Goal: Obtain resource: Obtain resource

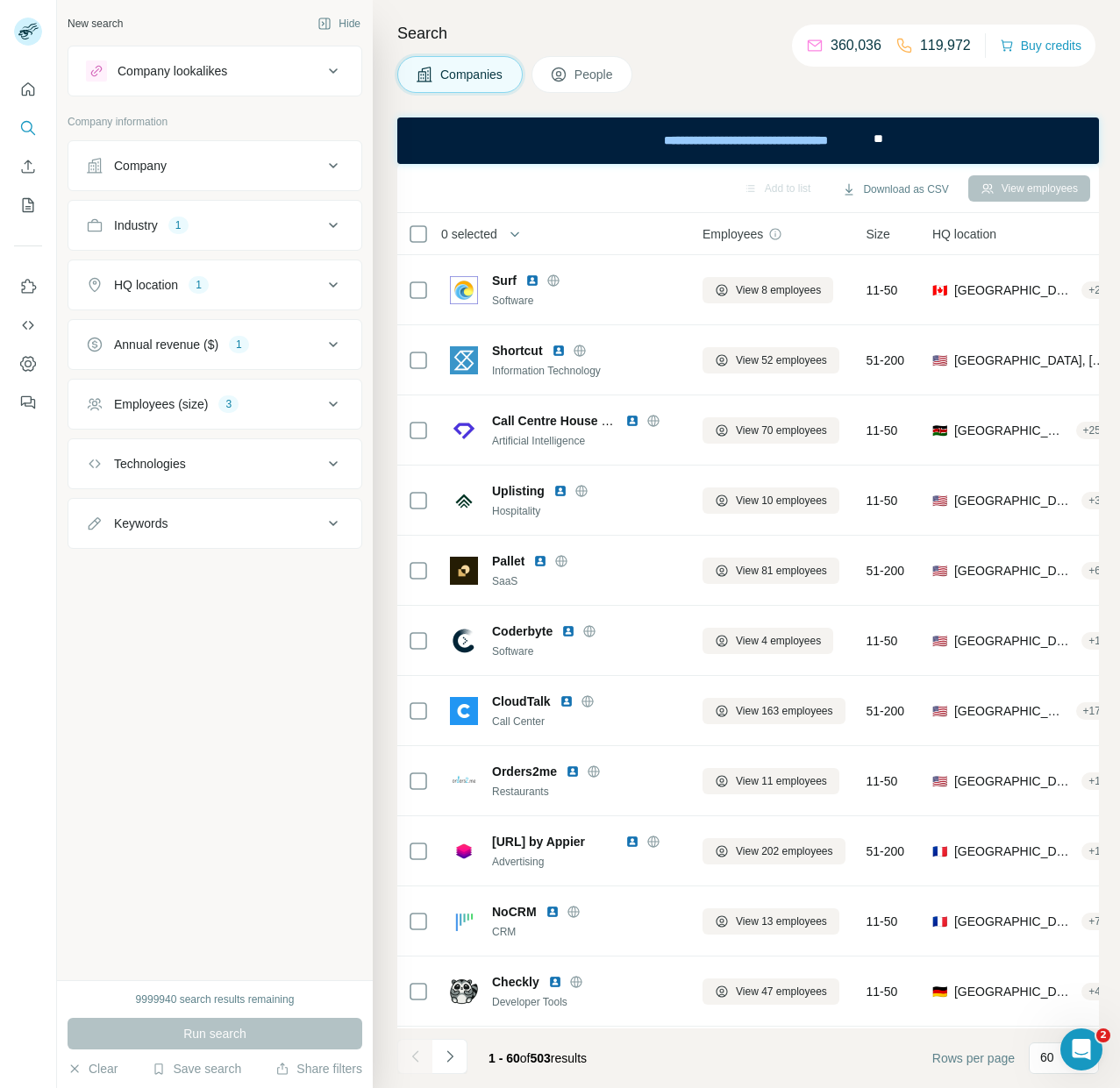
drag, startPoint x: 306, startPoint y: 291, endPoint x: 294, endPoint y: 281, distance: 15.6
click at [294, 281] on div "HQ location 1" at bounding box center [204, 285] width 237 height 18
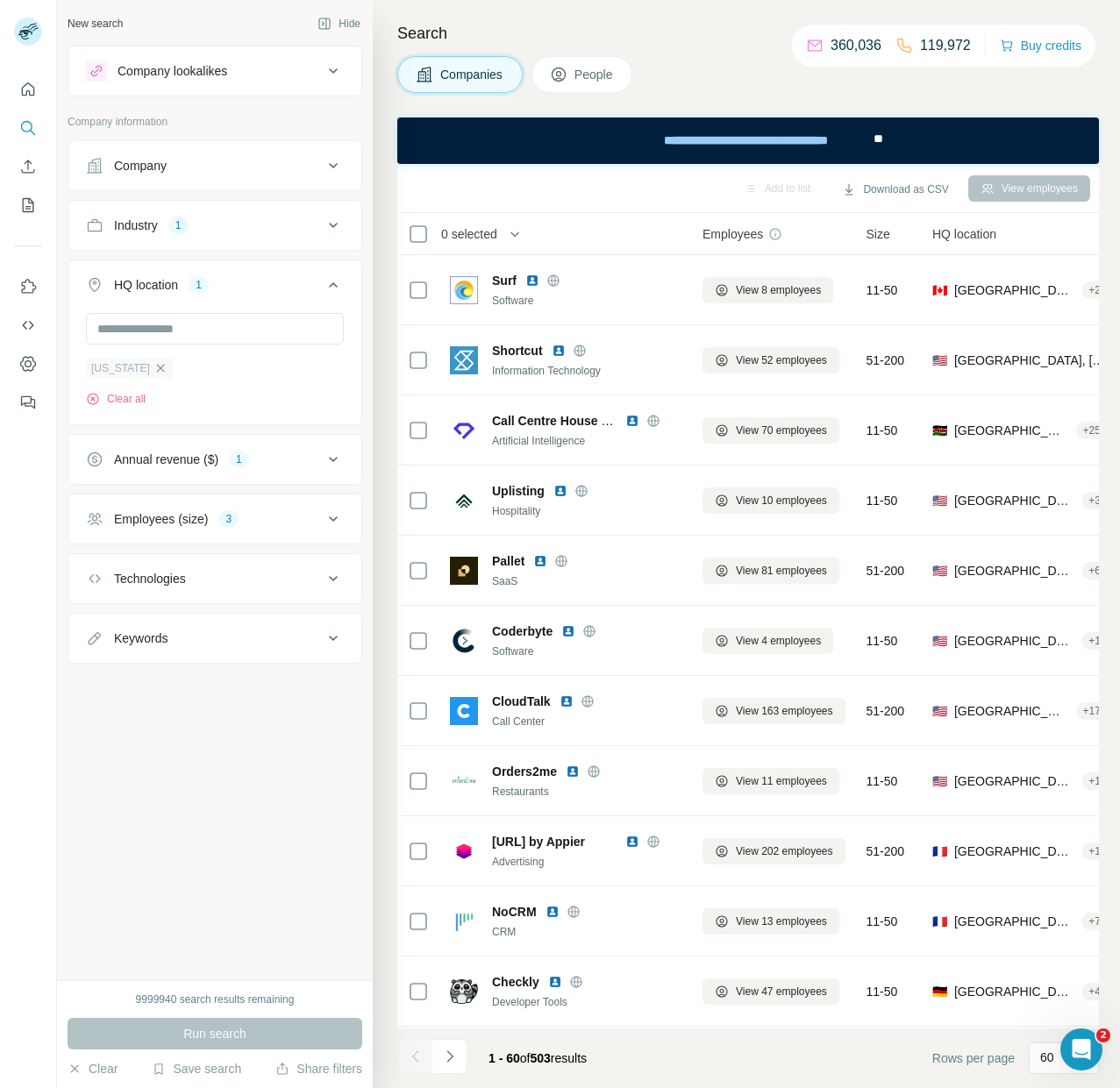
click at [154, 367] on icon "button" at bounding box center [160, 368] width 14 height 14
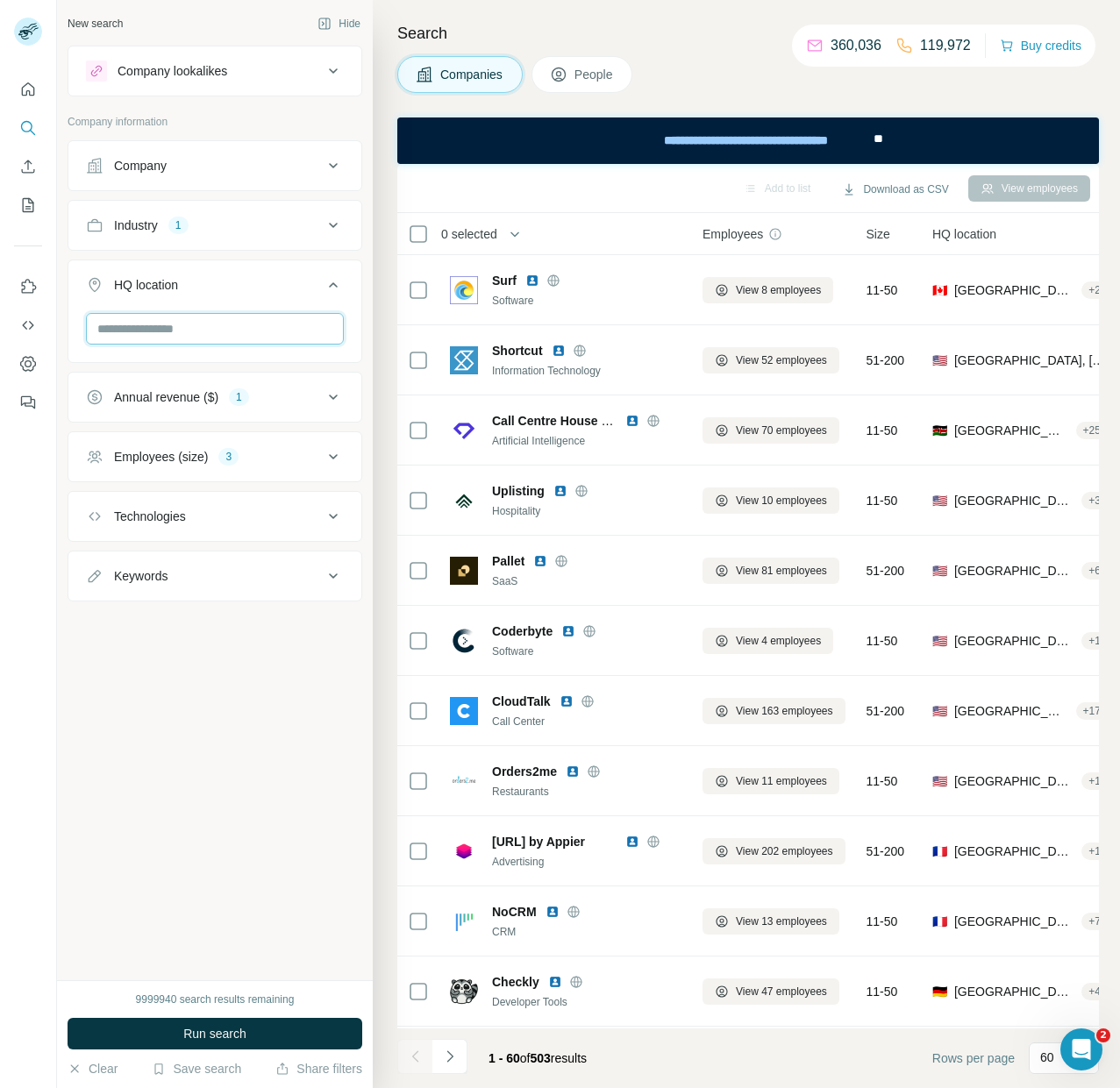
click at [150, 331] on input "text" at bounding box center [215, 329] width 258 height 32
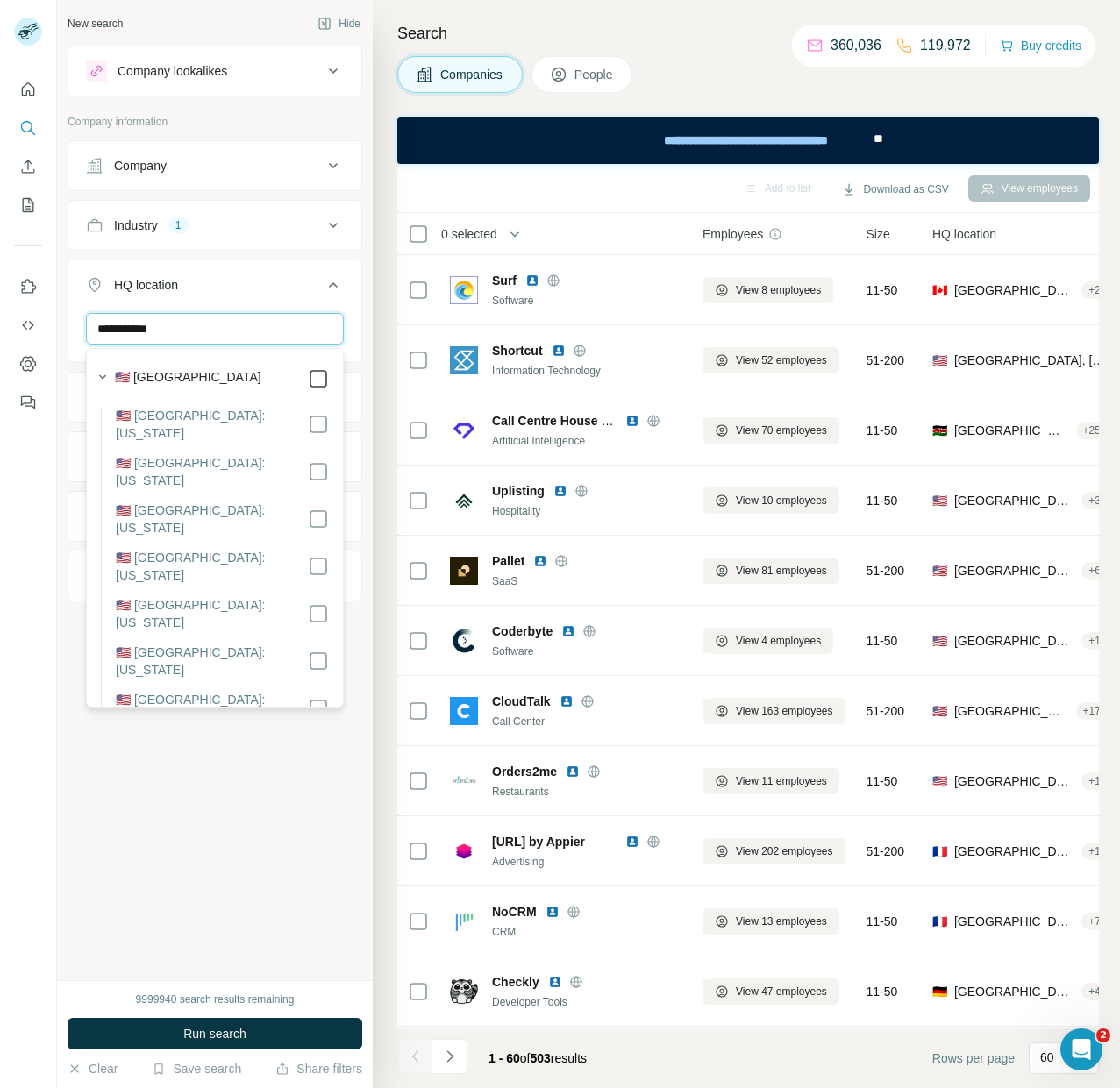
type input "**********"
click at [247, 830] on div "**********" at bounding box center [215, 490] width 316 height 980
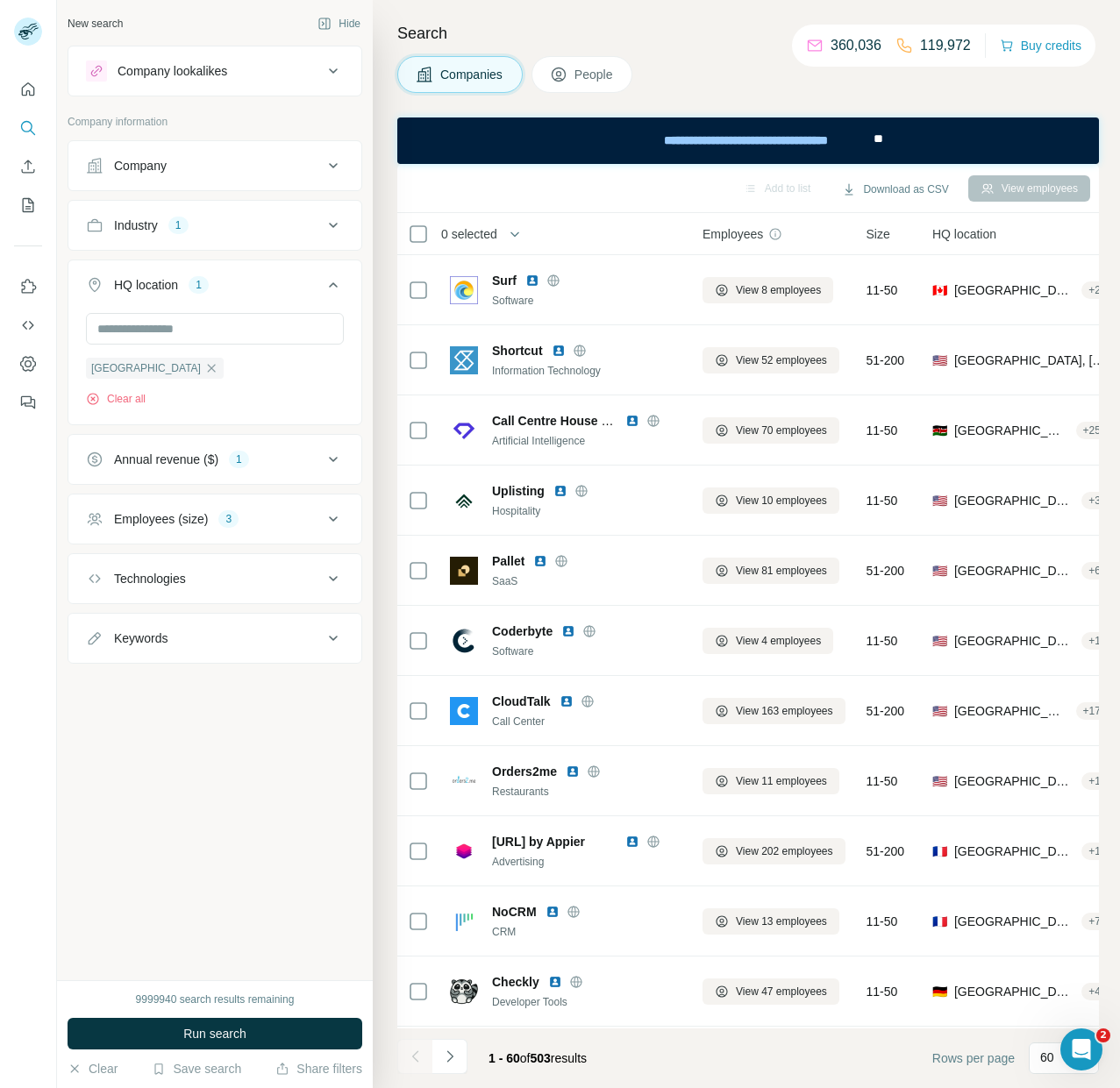
click at [306, 469] on div "Annual revenue ($) 1" at bounding box center [204, 459] width 237 height 18
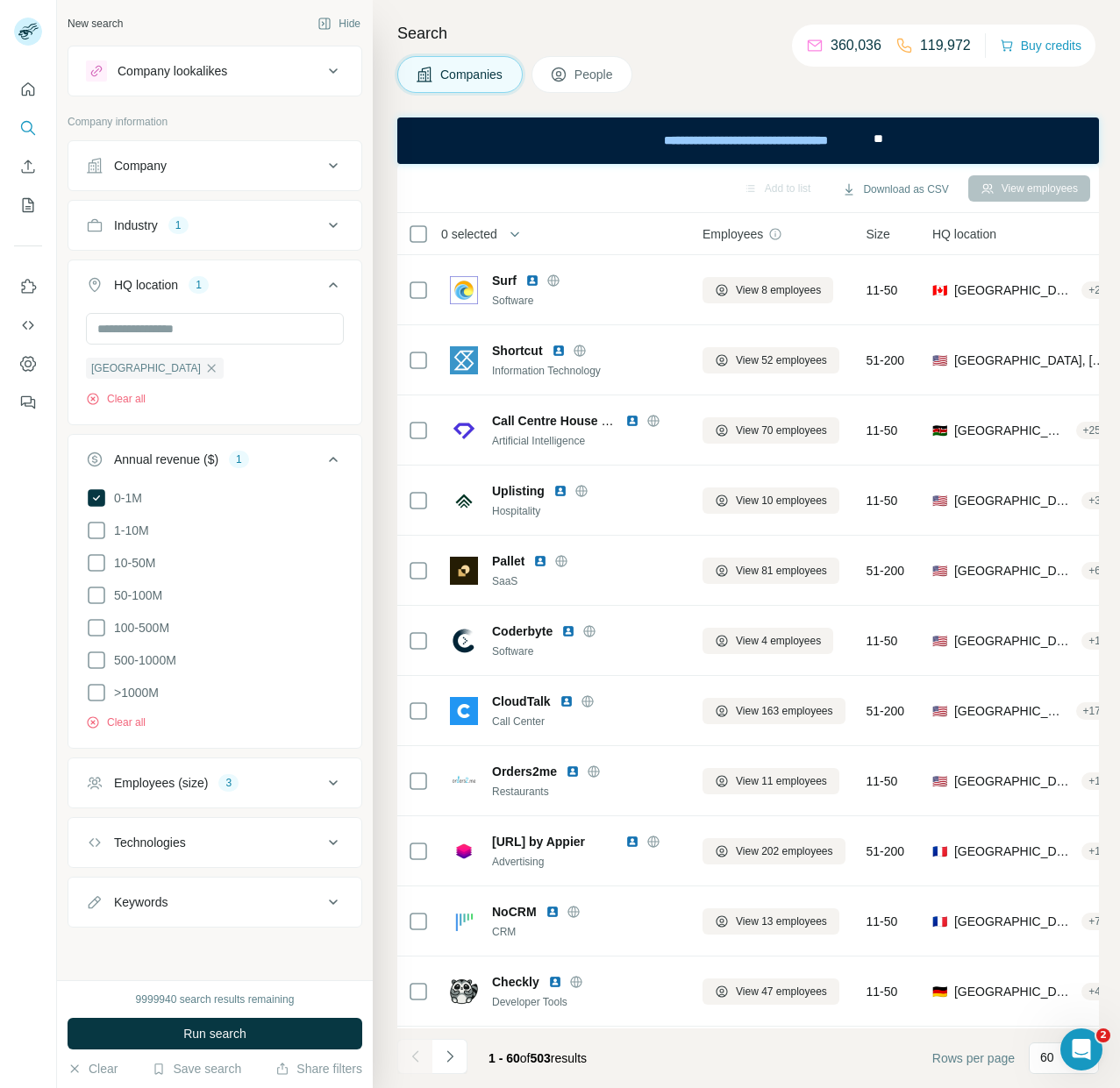
click at [315, 461] on div "Annual revenue ($) 1" at bounding box center [204, 459] width 237 height 18
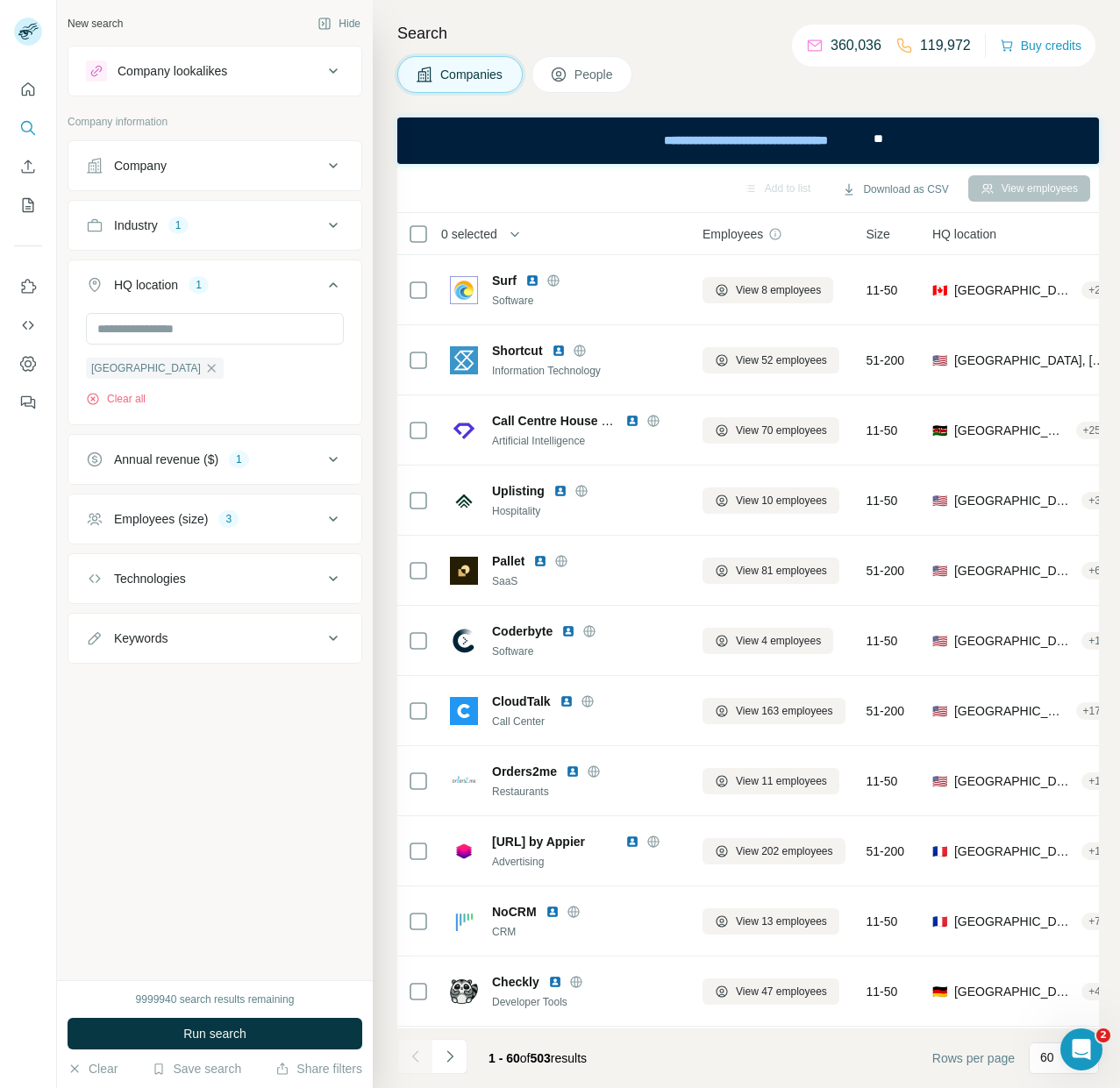
click at [283, 513] on div "Employees (size) 3" at bounding box center [204, 519] width 237 height 18
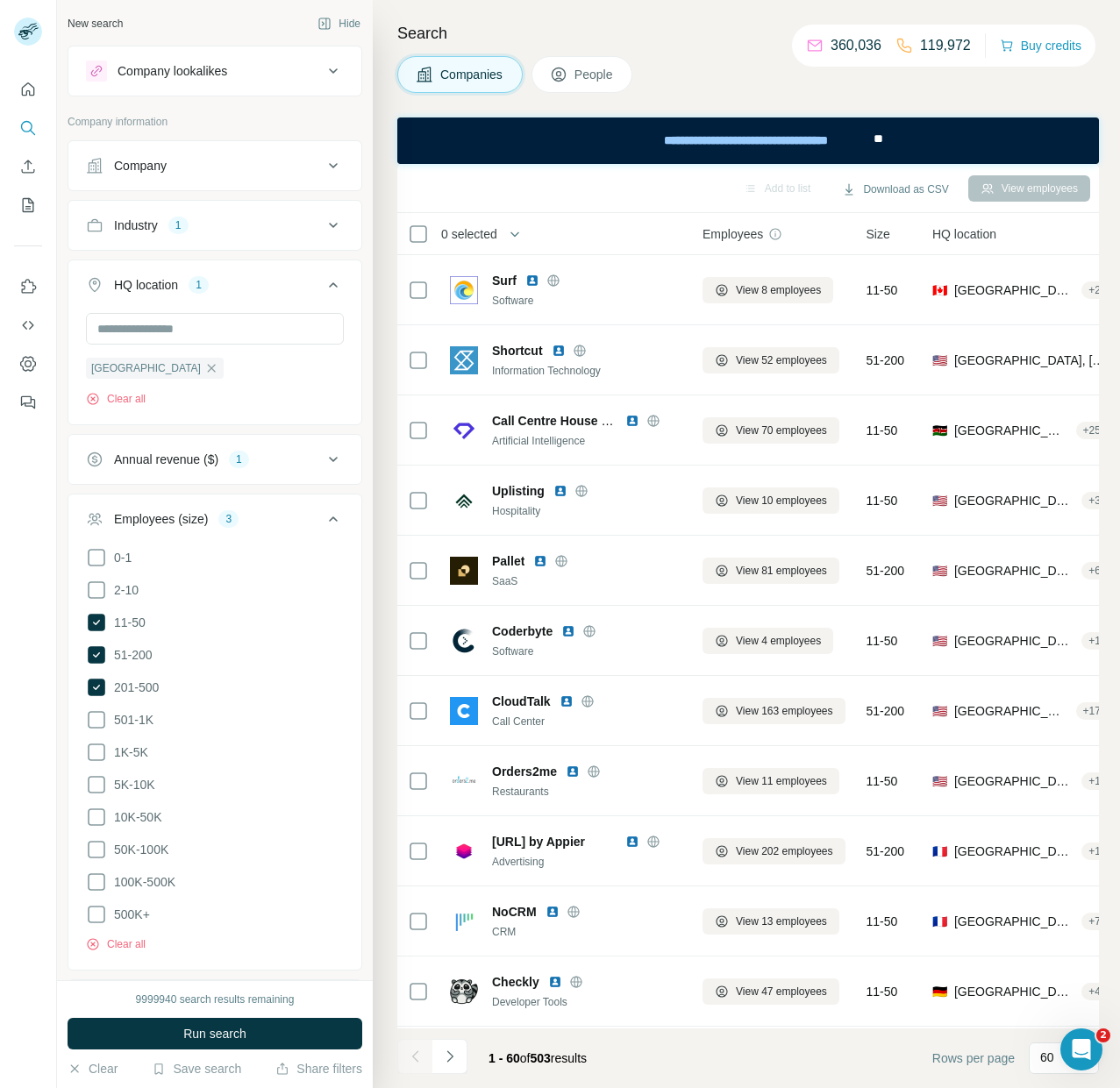
click at [291, 513] on div "Employees (size) 3" at bounding box center [204, 519] width 237 height 18
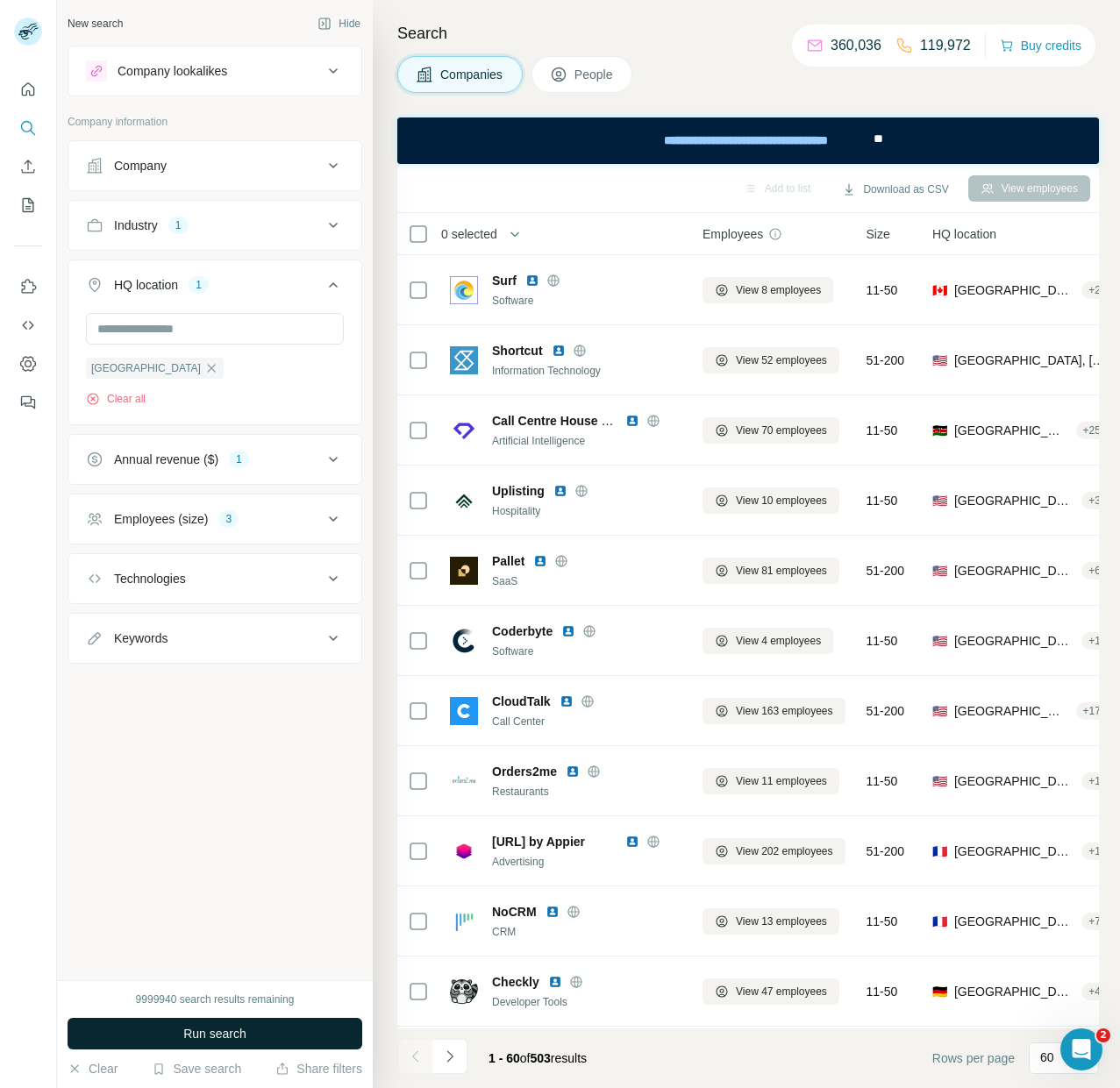
click at [208, 1034] on span "Run search" at bounding box center [215, 1034] width 63 height 18
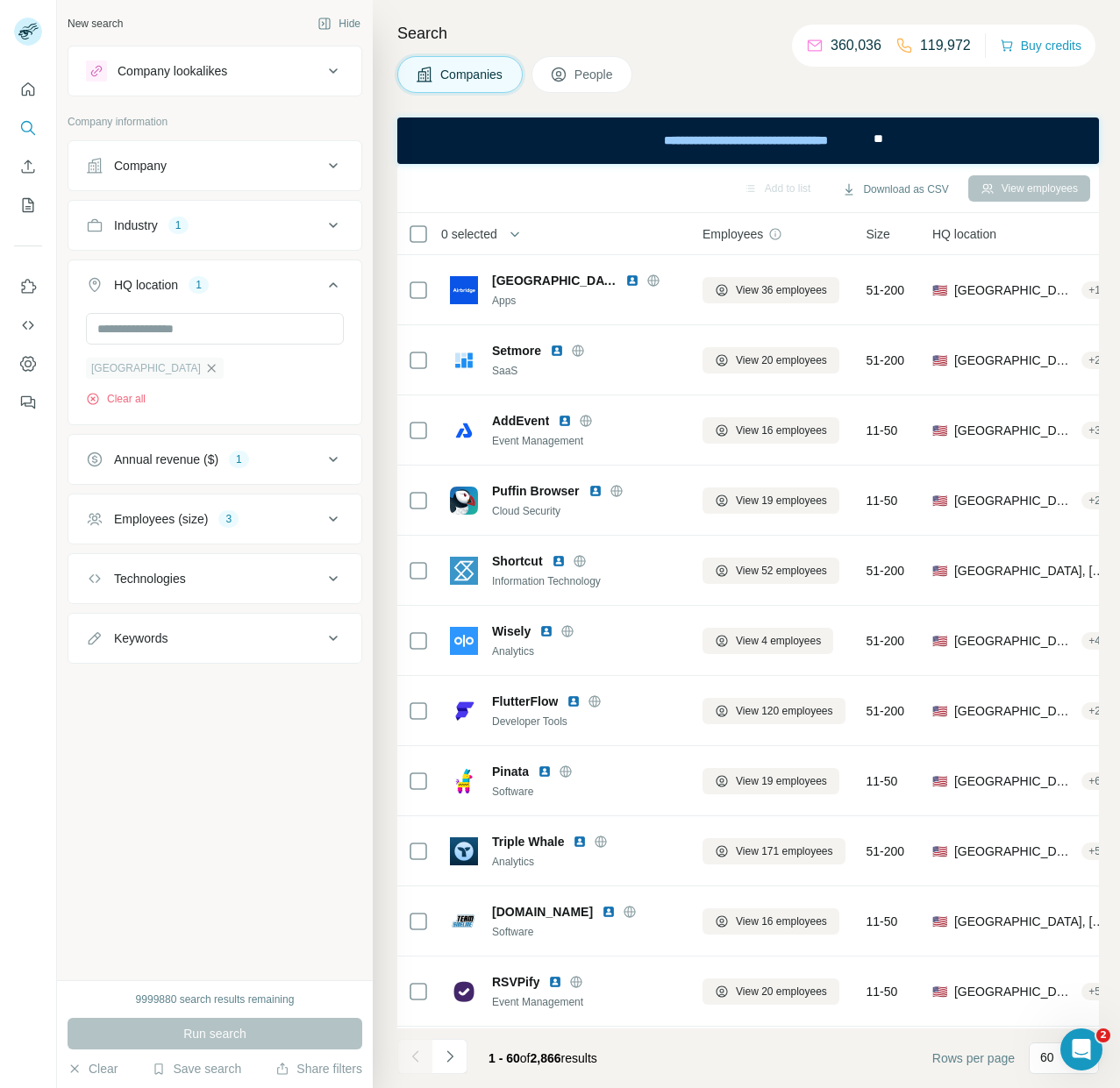
click at [204, 371] on icon "button" at bounding box center [211, 368] width 14 height 14
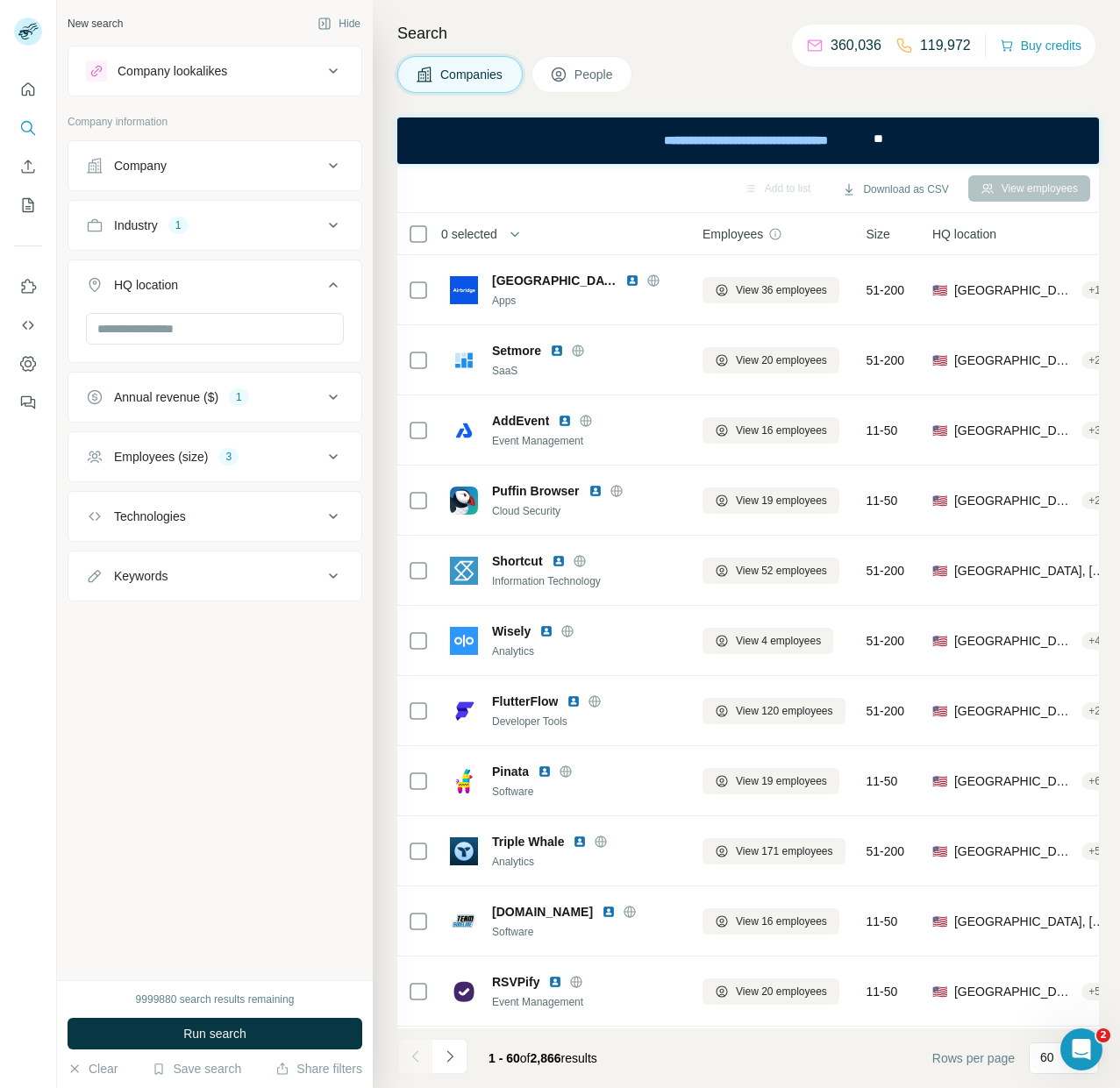
click at [195, 391] on div "Annual revenue ($)" at bounding box center [166, 397] width 104 height 18
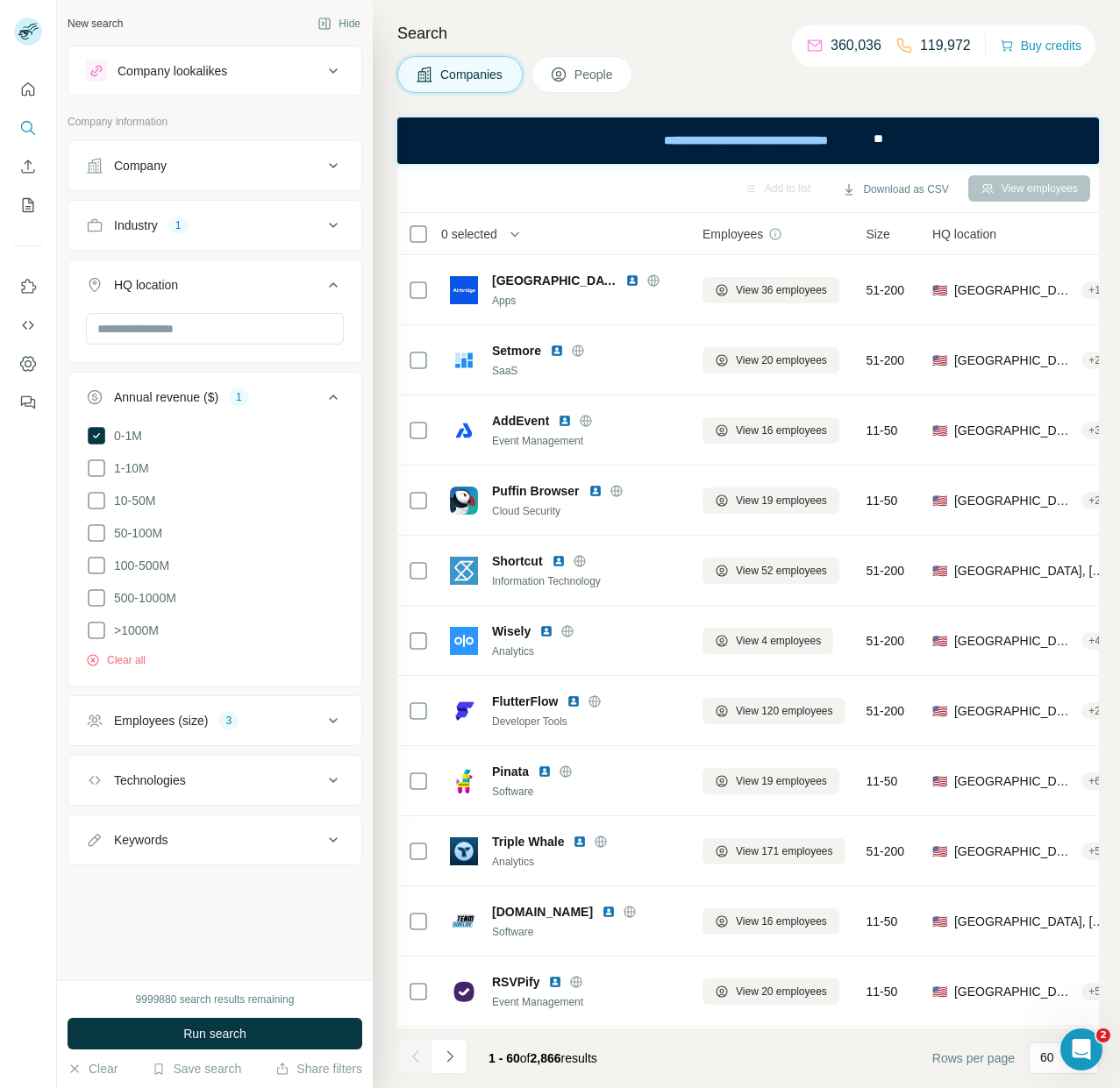
click at [206, 712] on div "Employees (size) 3" at bounding box center [204, 721] width 237 height 18
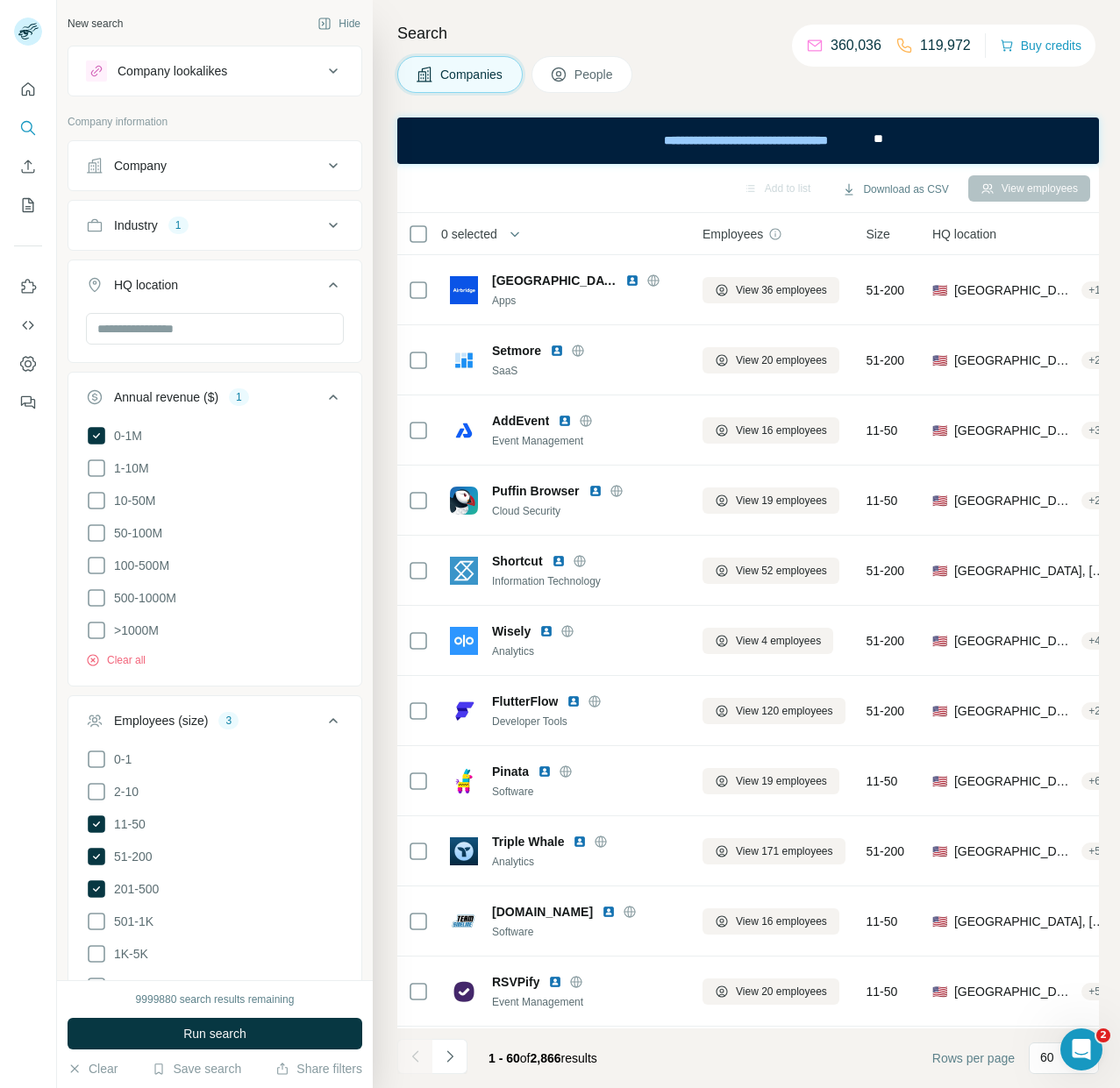
click at [148, 239] on button "Industry 1" at bounding box center [215, 225] width 293 height 42
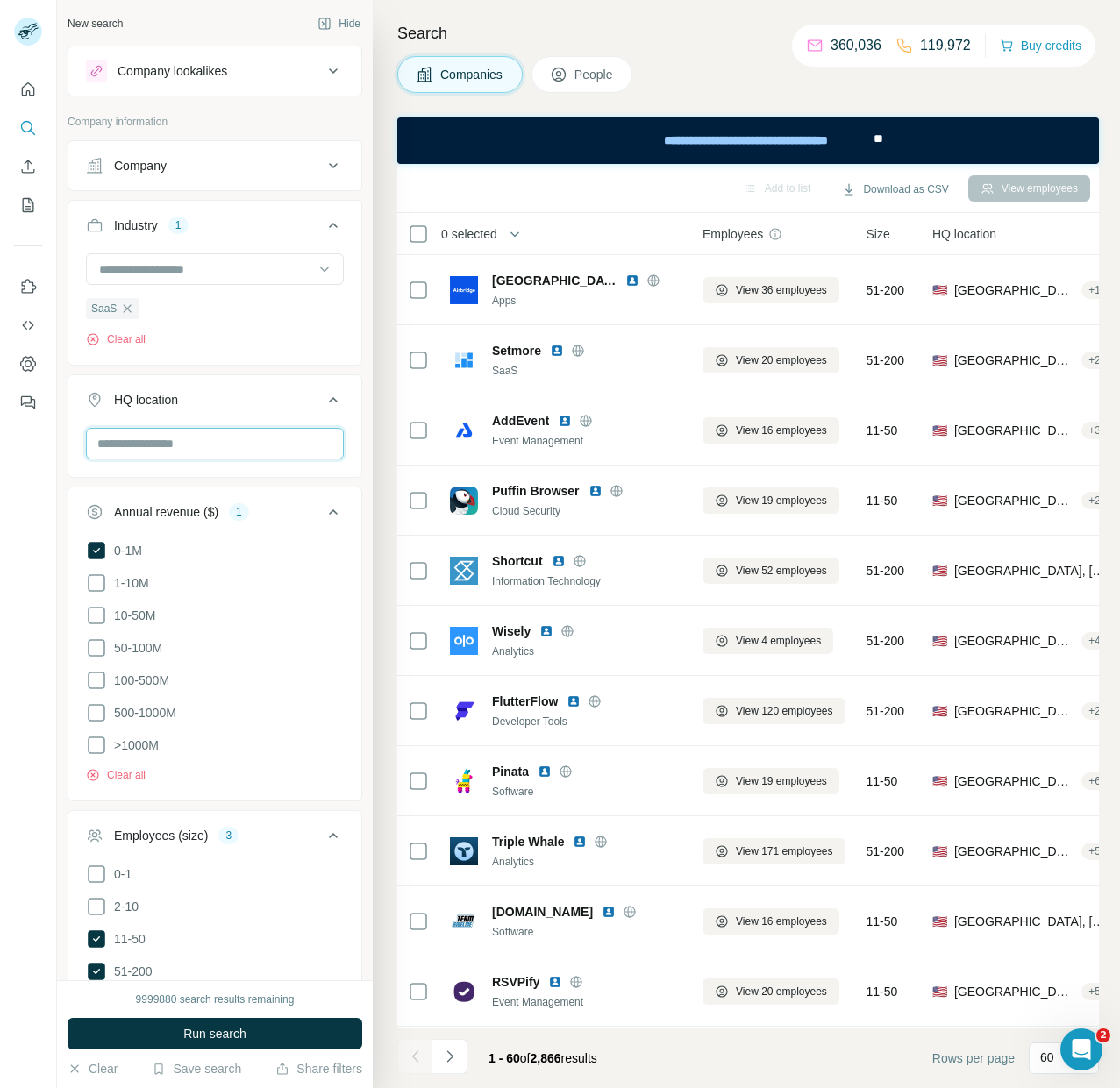
click at [173, 441] on input "text" at bounding box center [215, 444] width 258 height 32
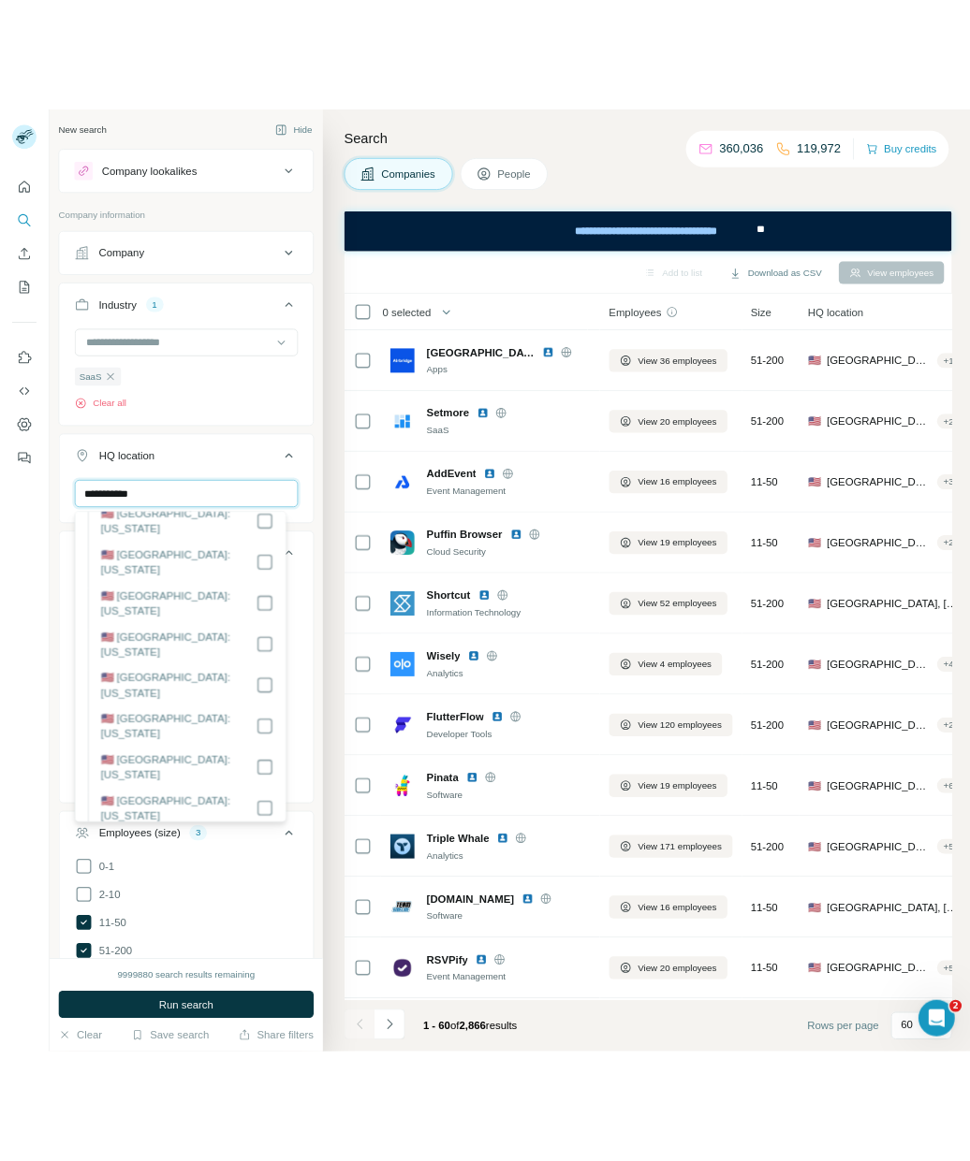
scroll to position [224, 0]
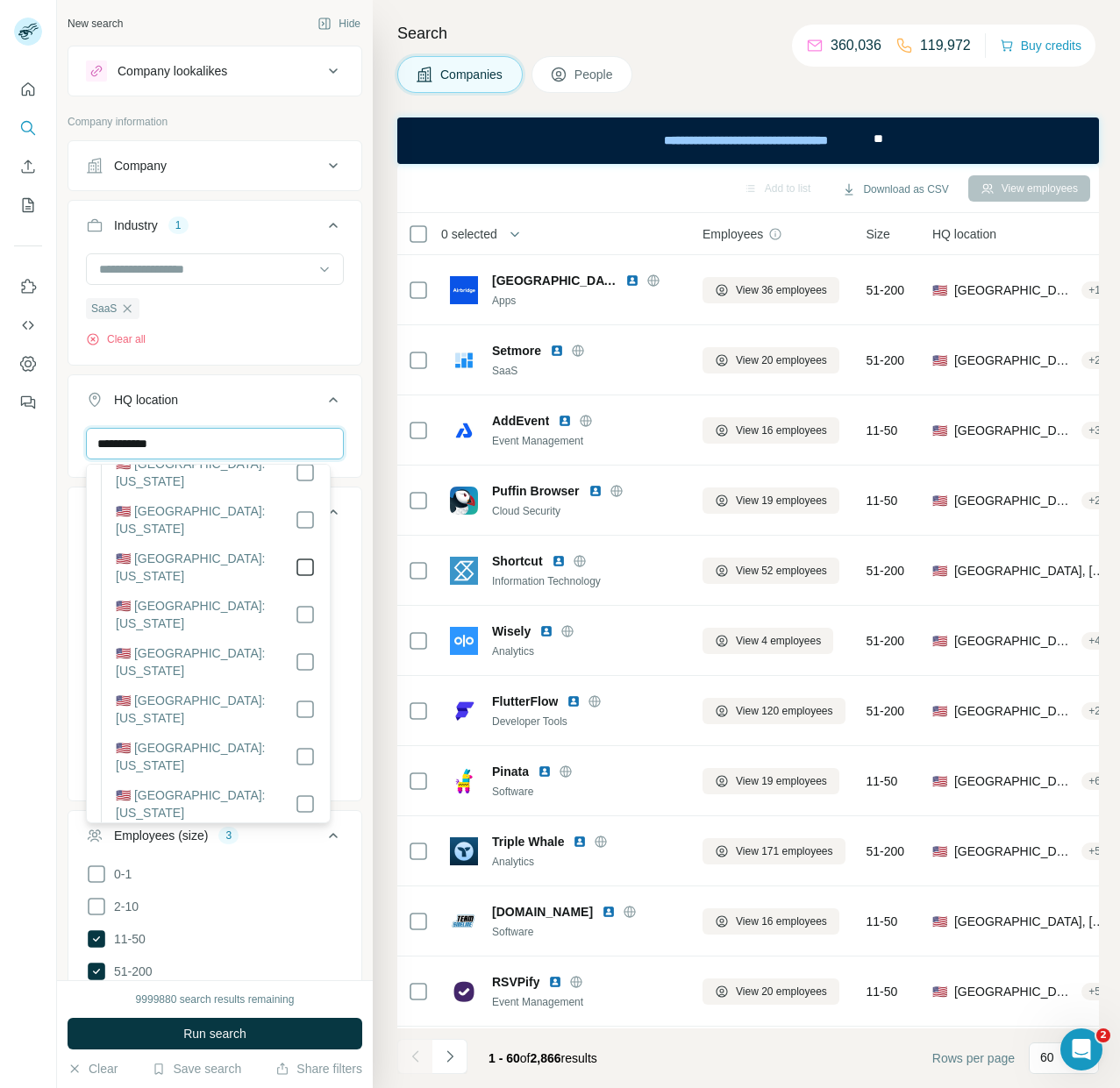
type input "**********"
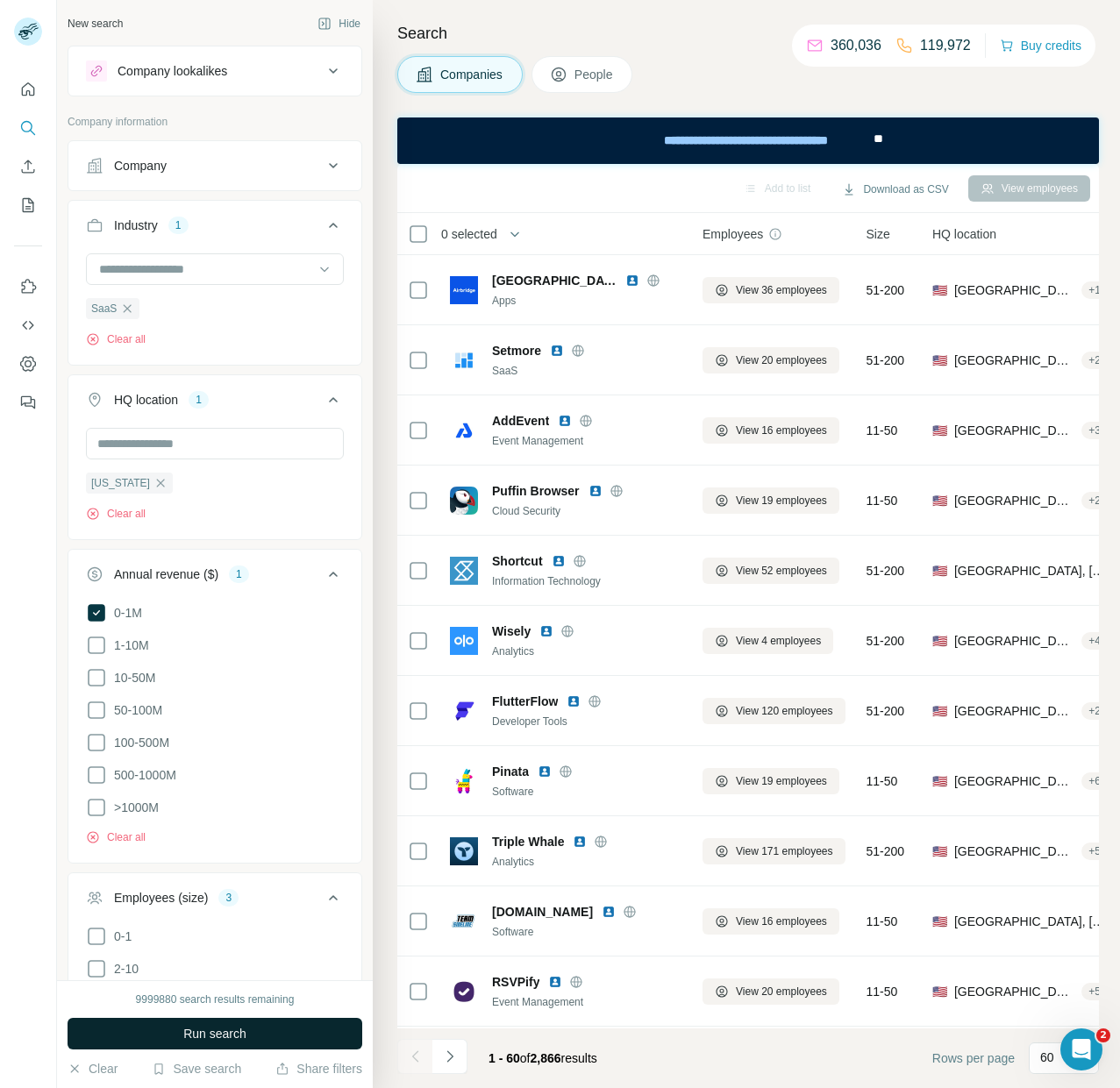
click at [210, 1045] on button "Run search" at bounding box center [215, 1034] width 294 height 32
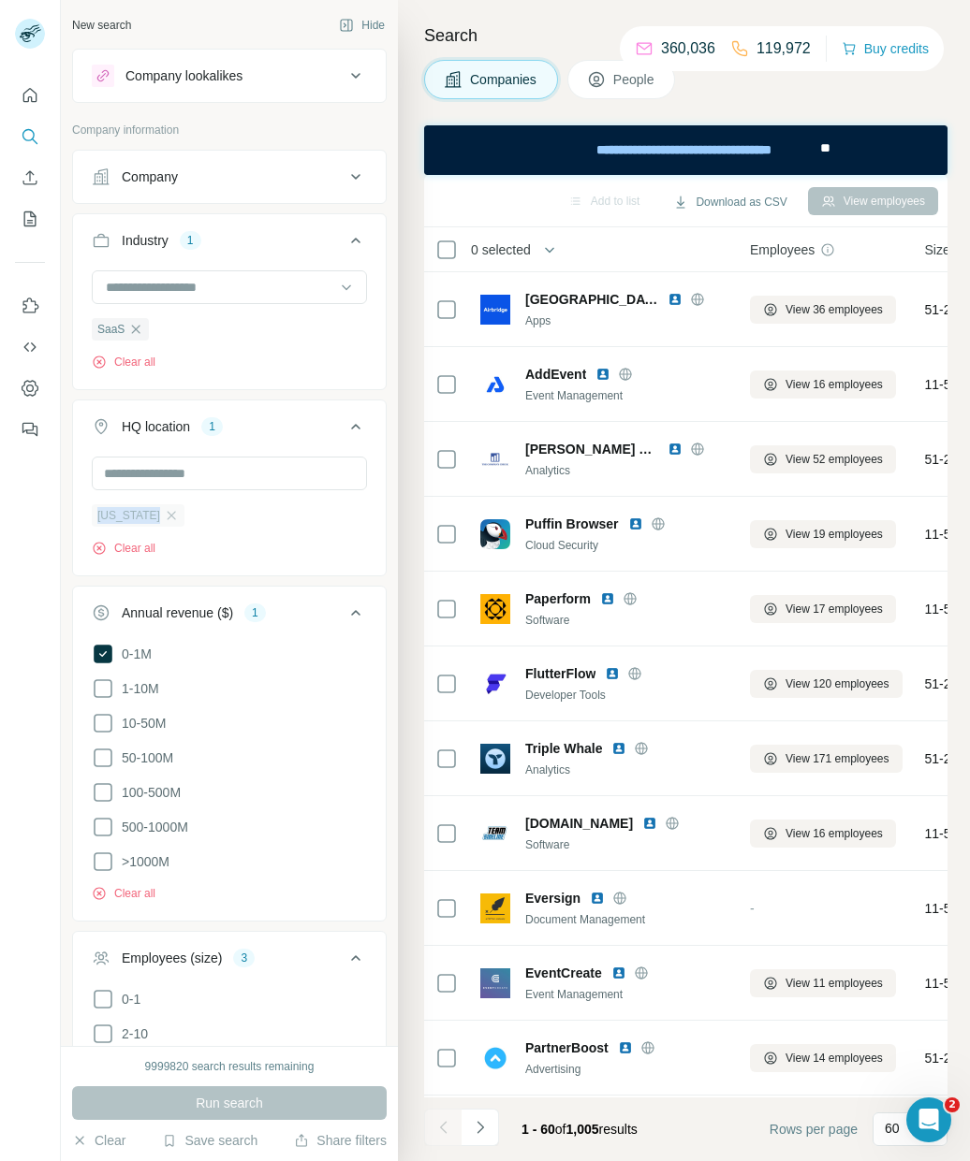
drag, startPoint x: 90, startPoint y: 518, endPoint x: 143, endPoint y: 518, distance: 53.3
click at [143, 518] on div "[US_STATE] Clear all" at bounding box center [229, 514] width 313 height 115
copy span "[US_STATE]"
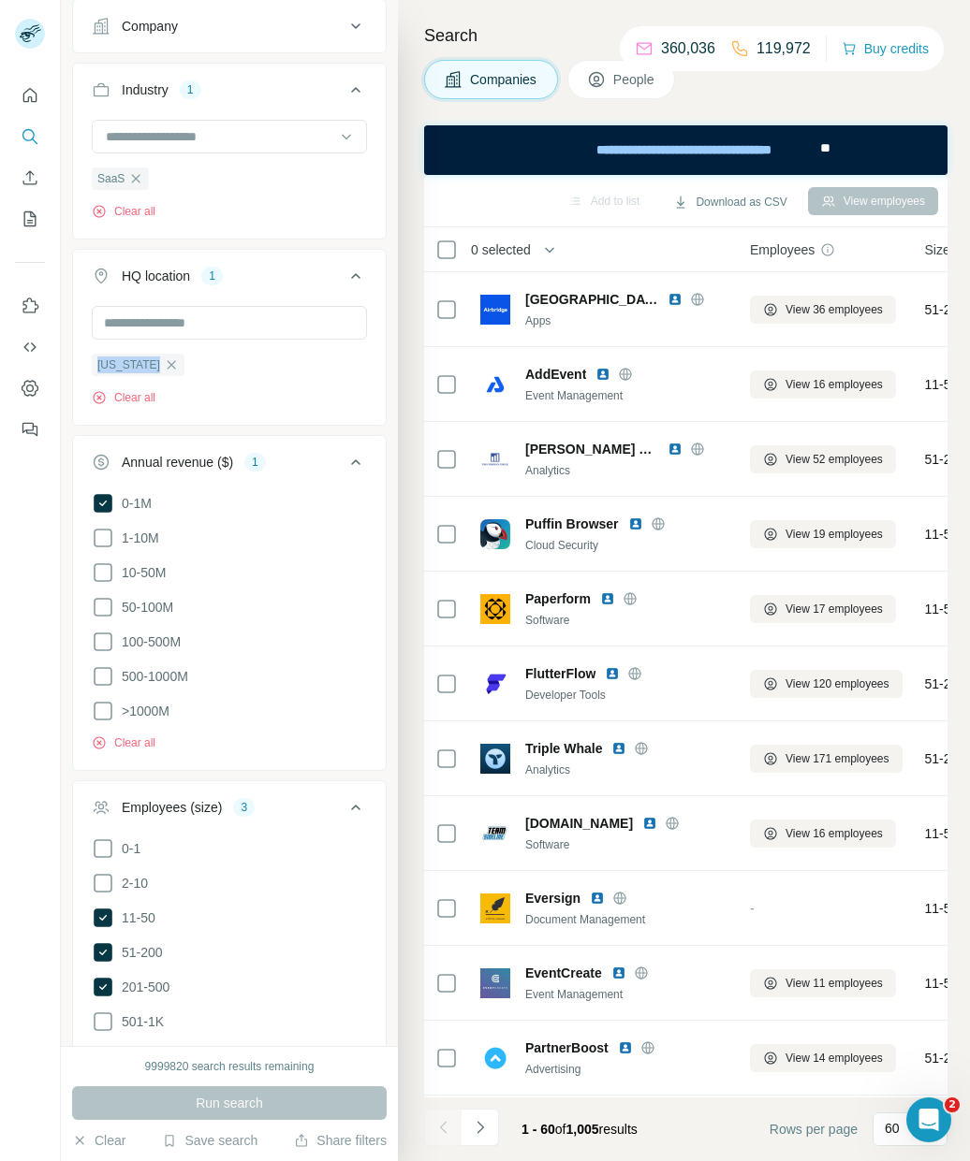
scroll to position [202, 0]
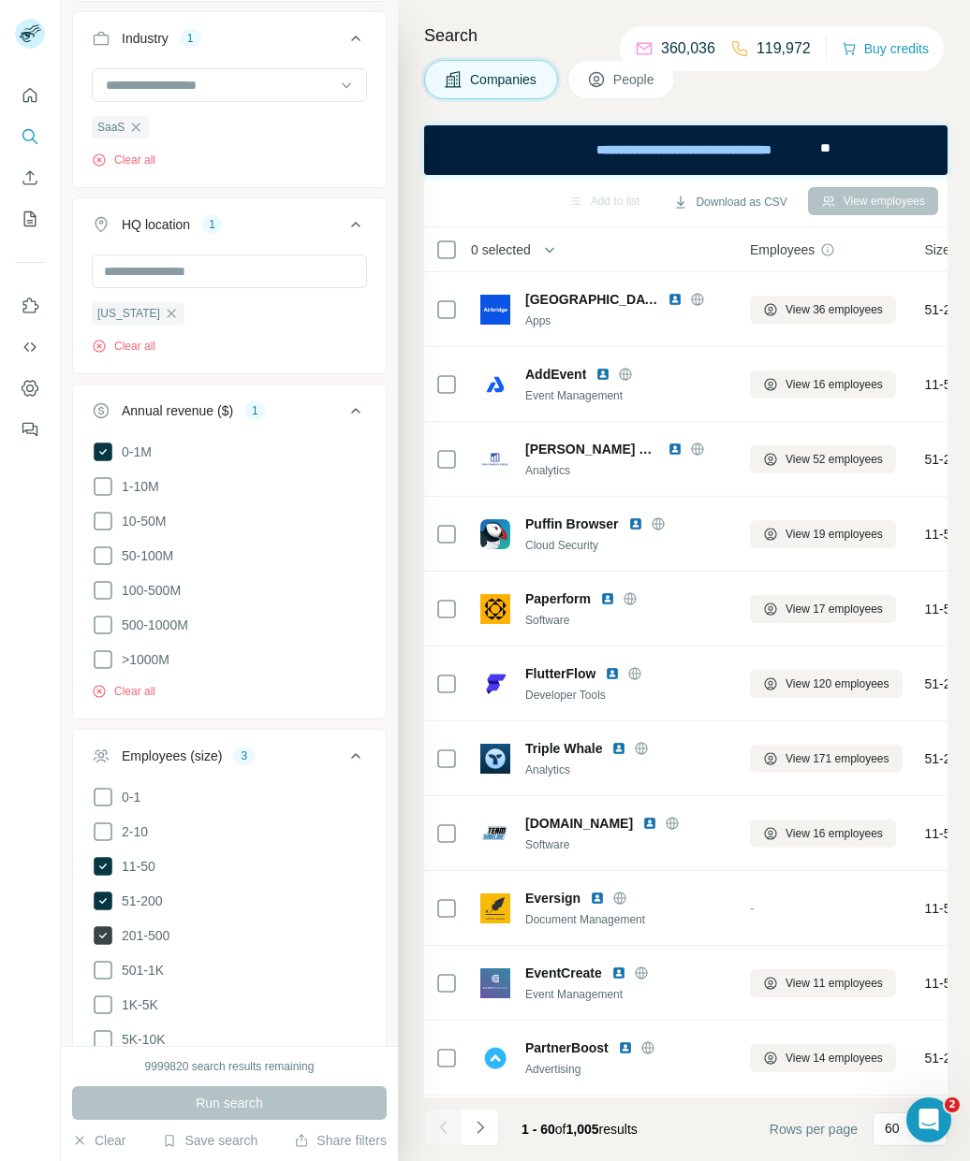
click at [109, 933] on icon at bounding box center [103, 935] width 19 height 19
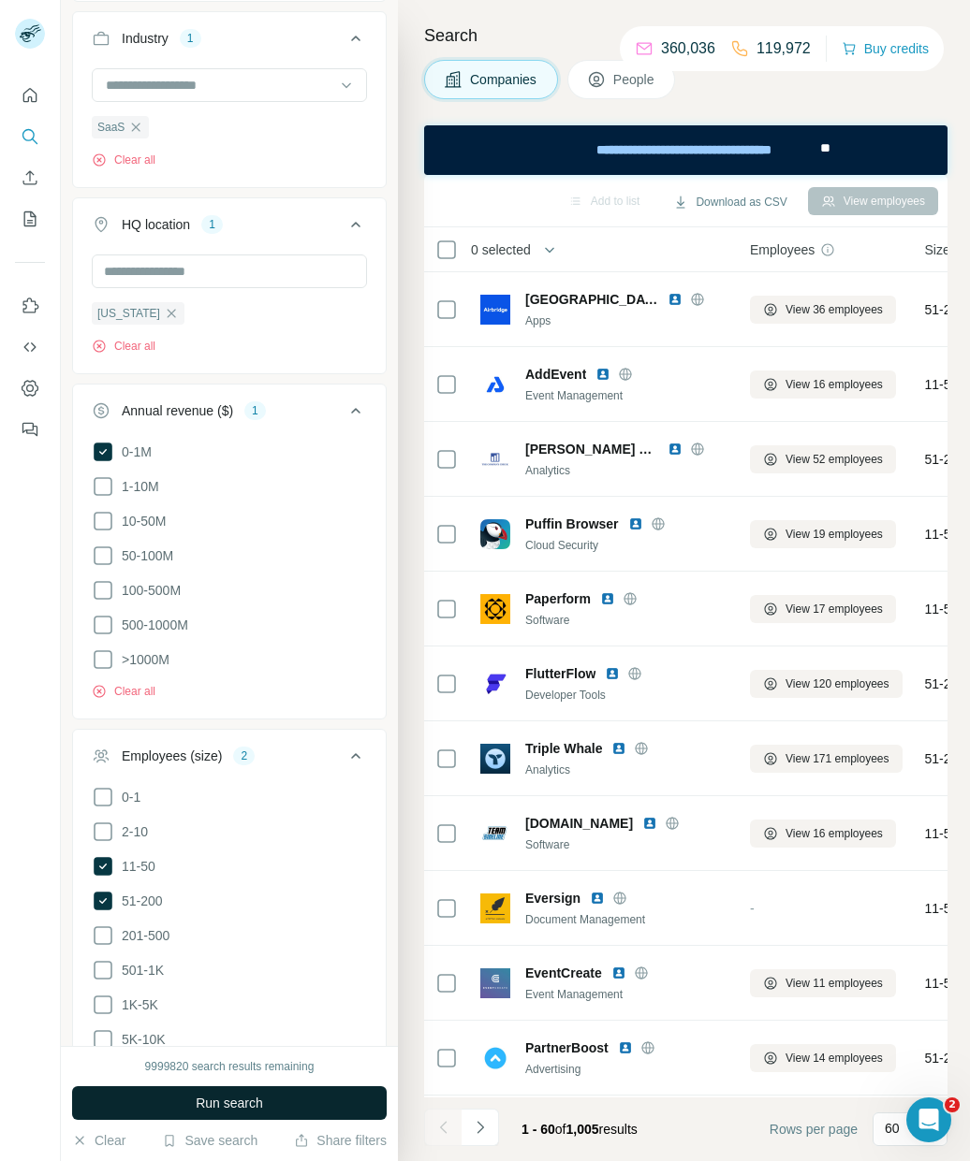
click at [228, 1113] on button "Run search" at bounding box center [229, 1103] width 314 height 34
click at [562, 244] on button "button" at bounding box center [549, 249] width 37 height 37
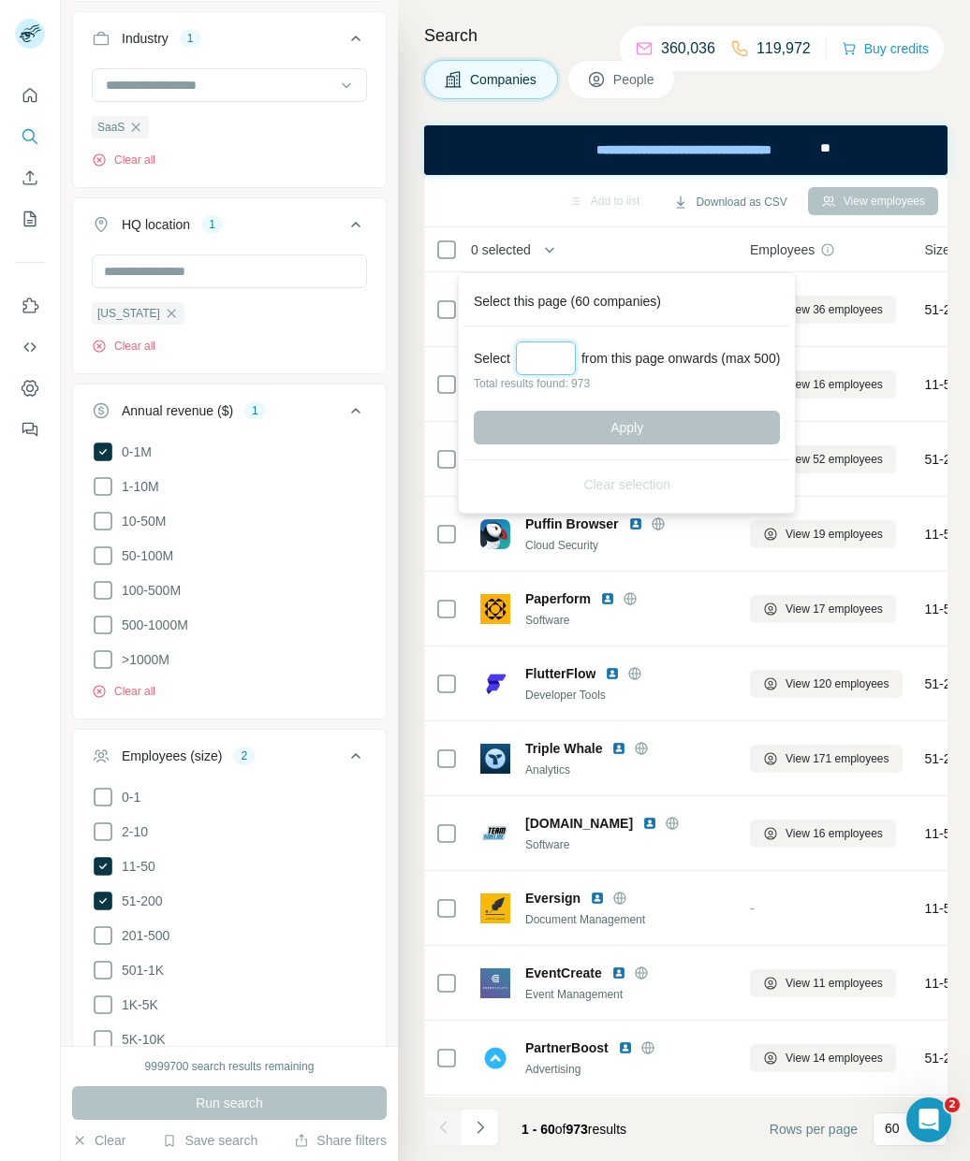
click at [560, 366] on input "Select a number (up to 500)" at bounding box center [546, 359] width 60 height 34
type input "***"
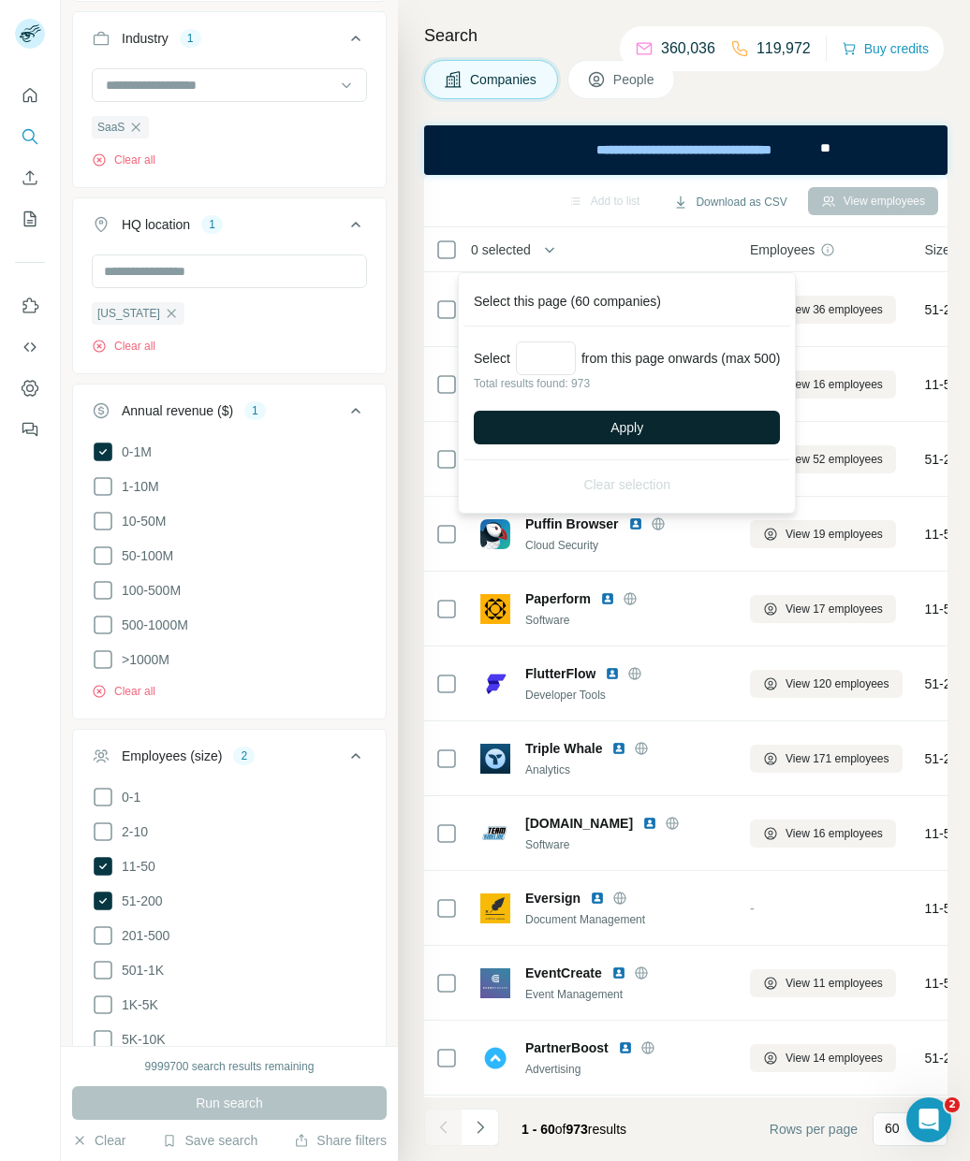
click at [623, 439] on button "Apply" at bounding box center [627, 428] width 306 height 34
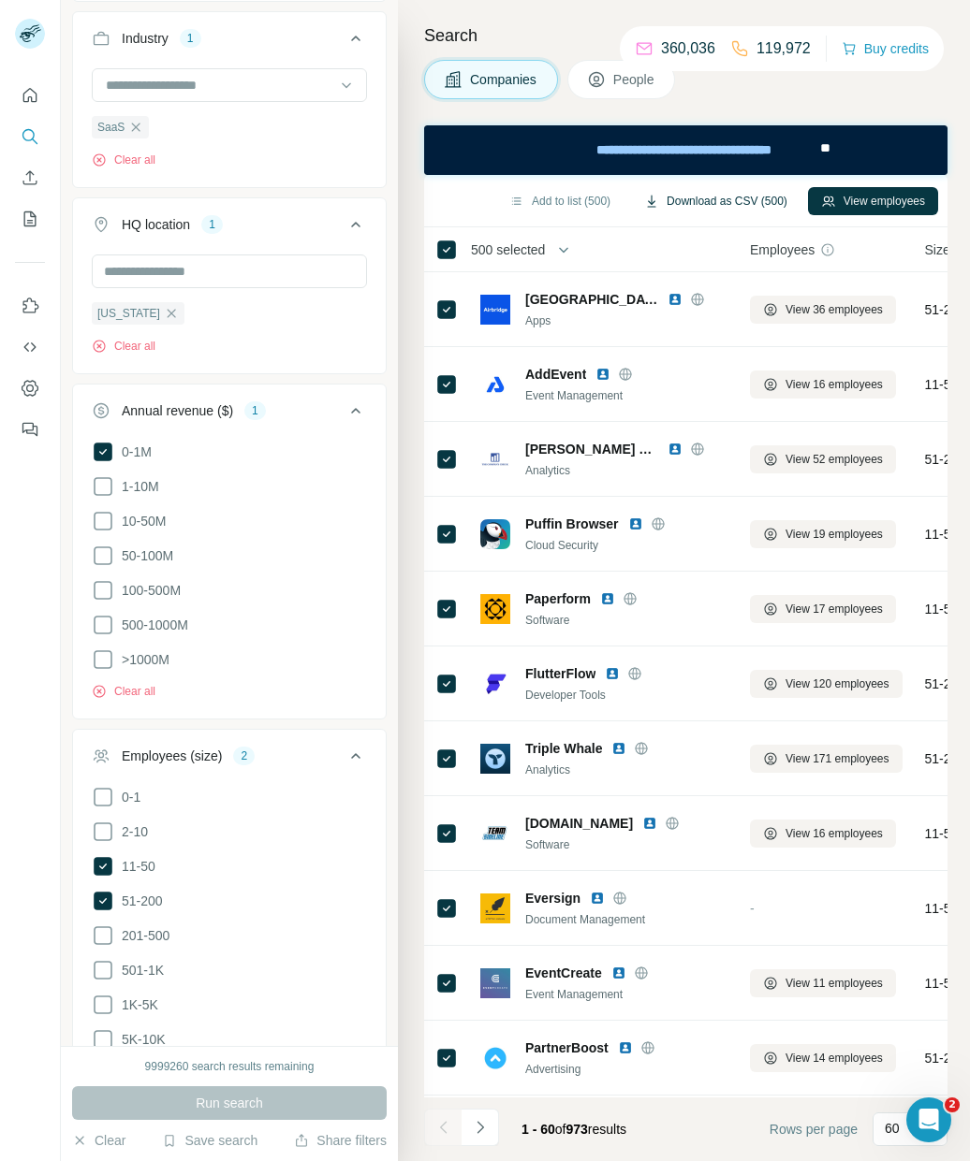
click at [753, 195] on button "Download as CSV (500)" at bounding box center [715, 201] width 169 height 28
click at [168, 313] on icon "button" at bounding box center [172, 313] width 8 height 8
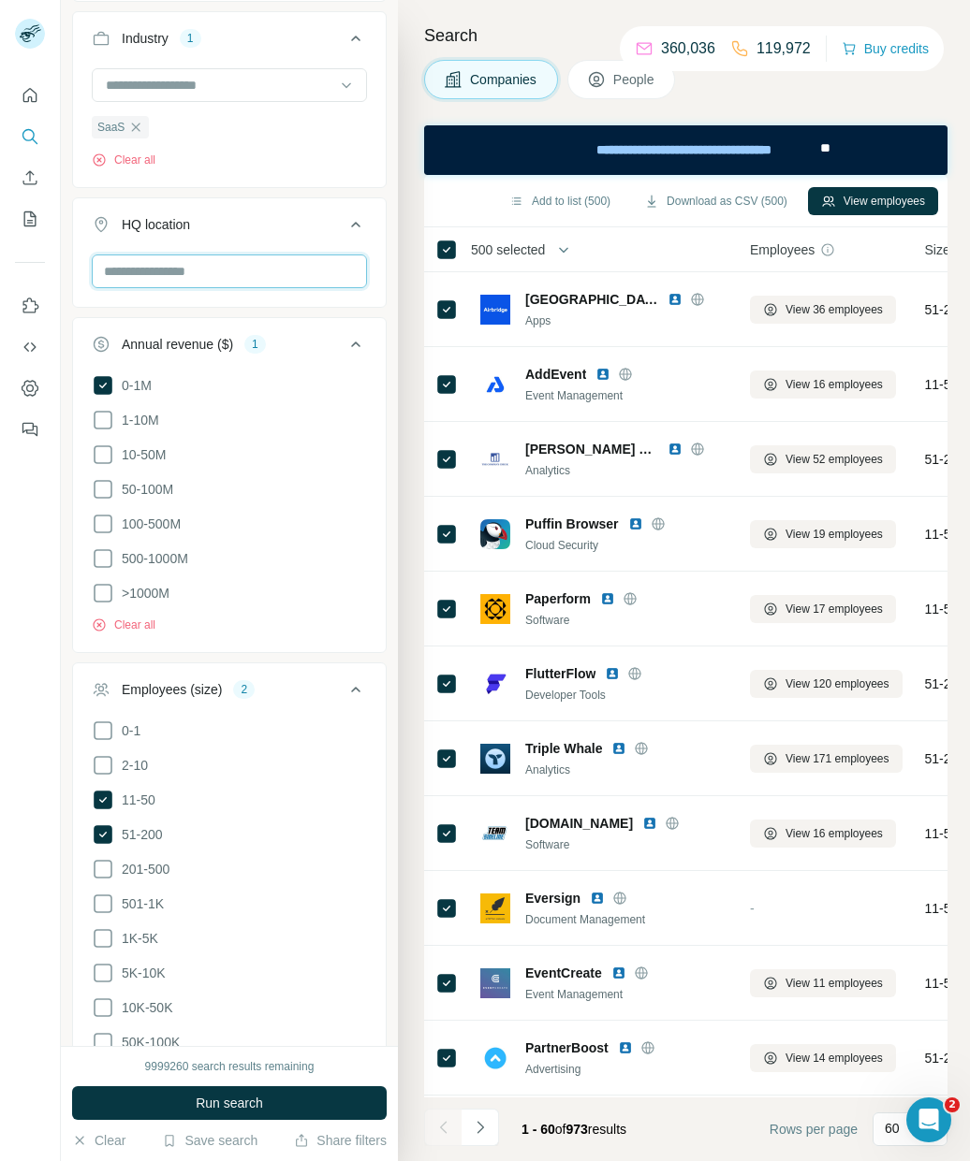
click at [151, 272] on input "text" at bounding box center [229, 272] width 275 height 34
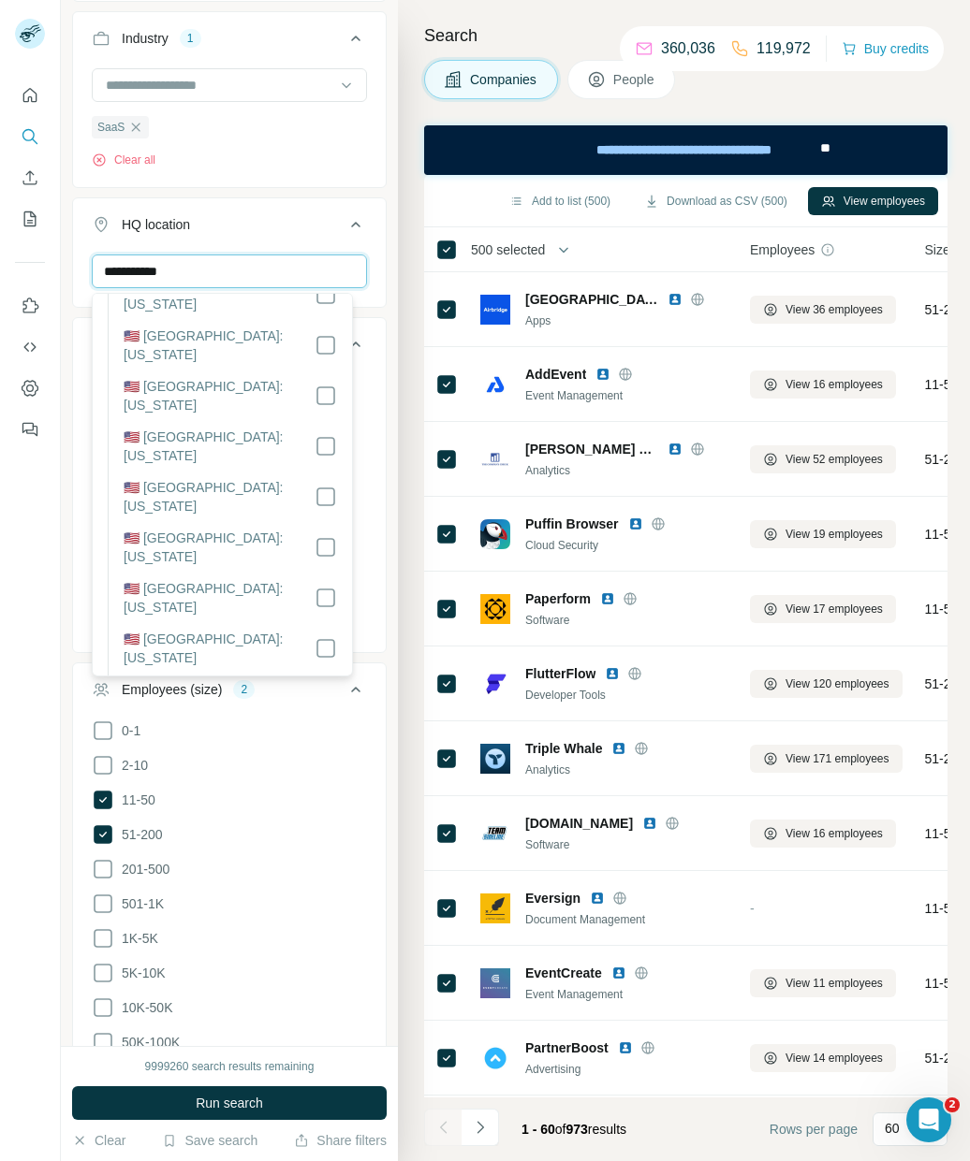
scroll to position [552, 0]
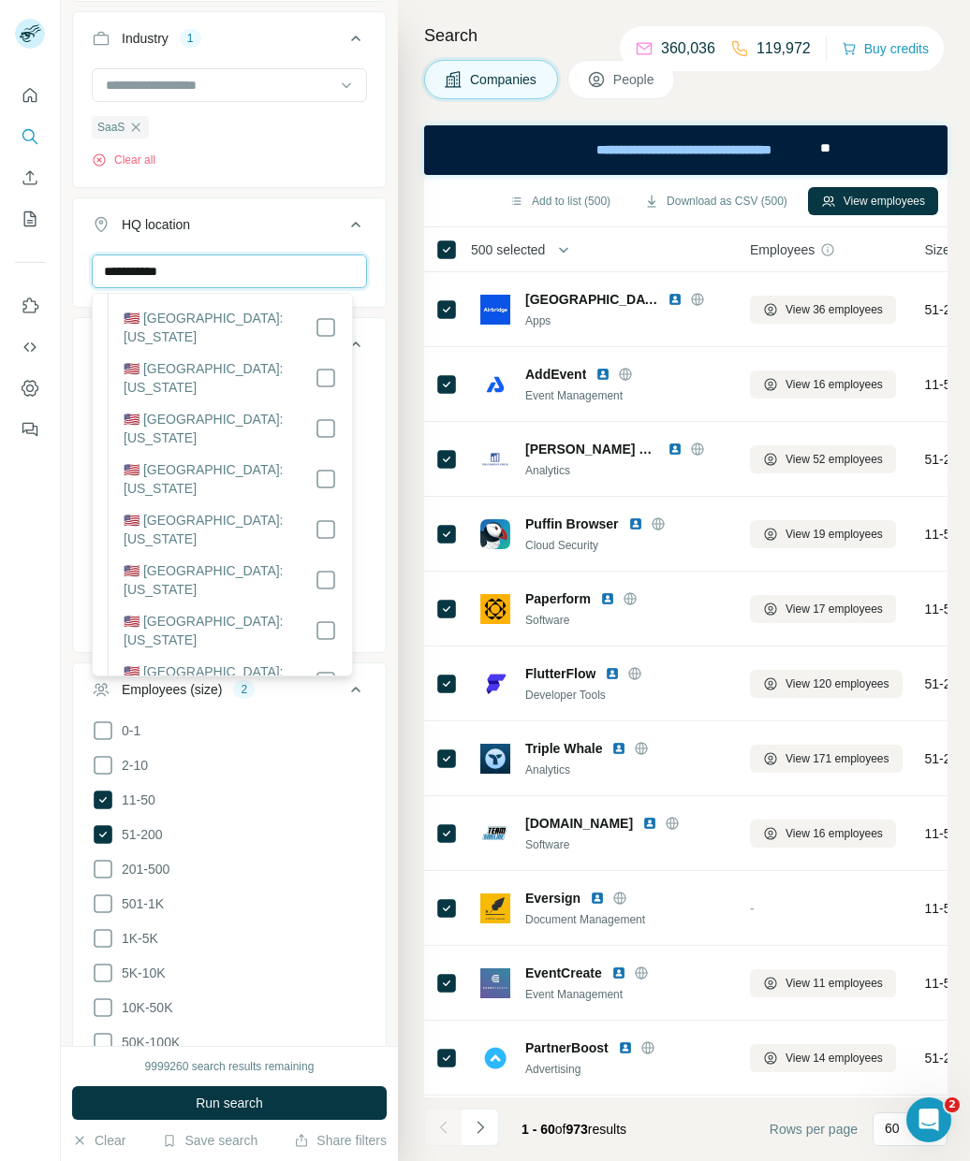
type input "**********"
click at [170, 764] on label "🇺🇸 [GEOGRAPHIC_DATA]: [US_STATE]" at bounding box center [219, 782] width 191 height 37
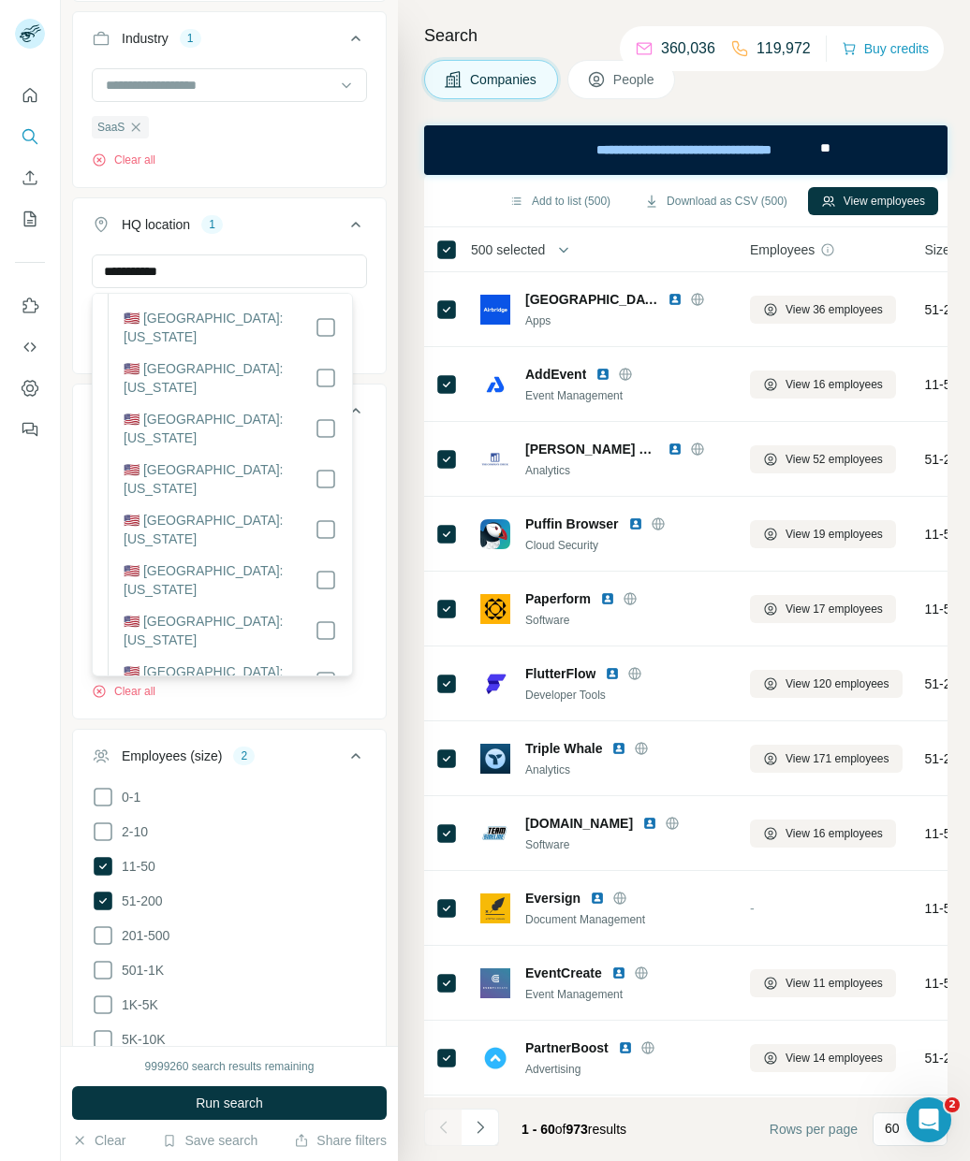
click at [228, 764] on label "🇺🇸 [GEOGRAPHIC_DATA]: [US_STATE]" at bounding box center [219, 782] width 191 height 37
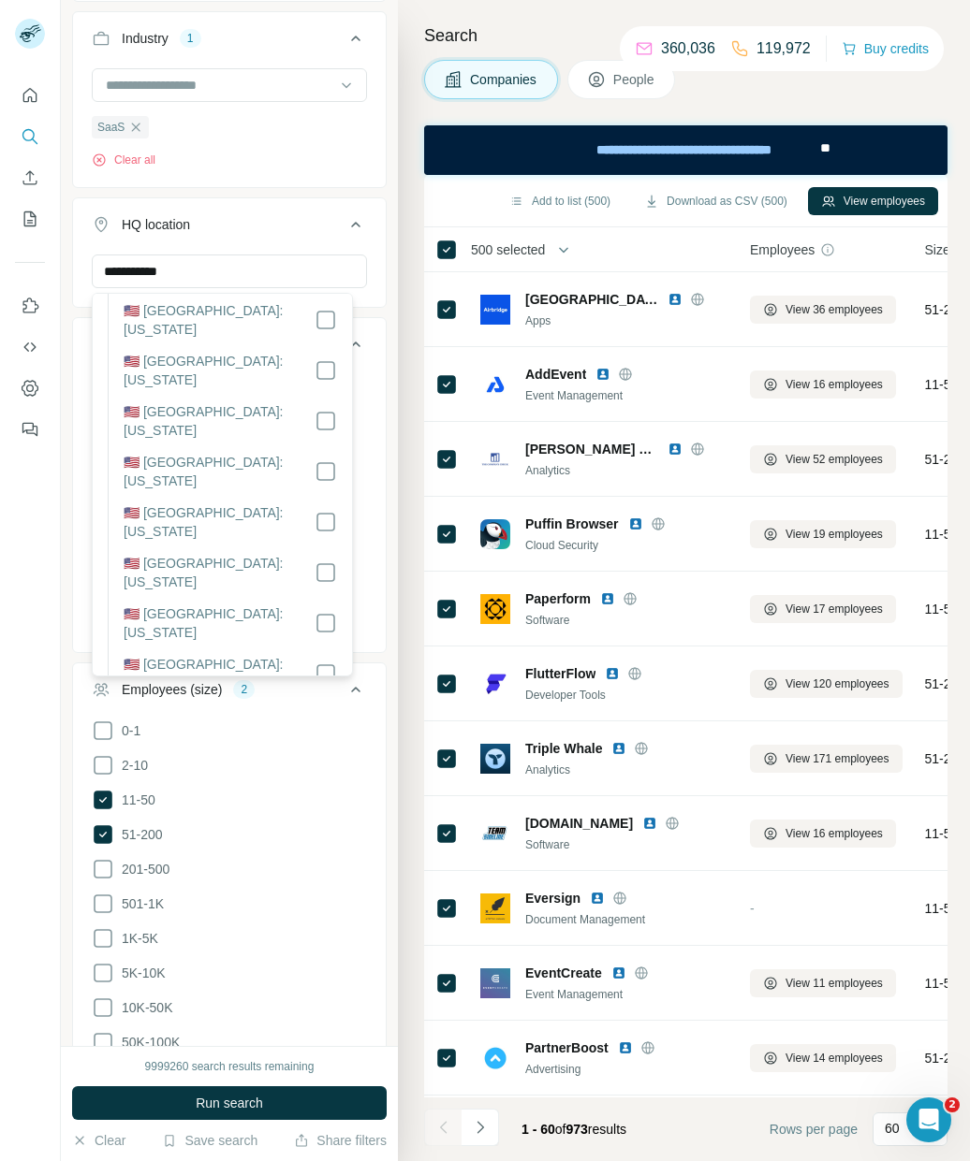
scroll to position [1688, 0]
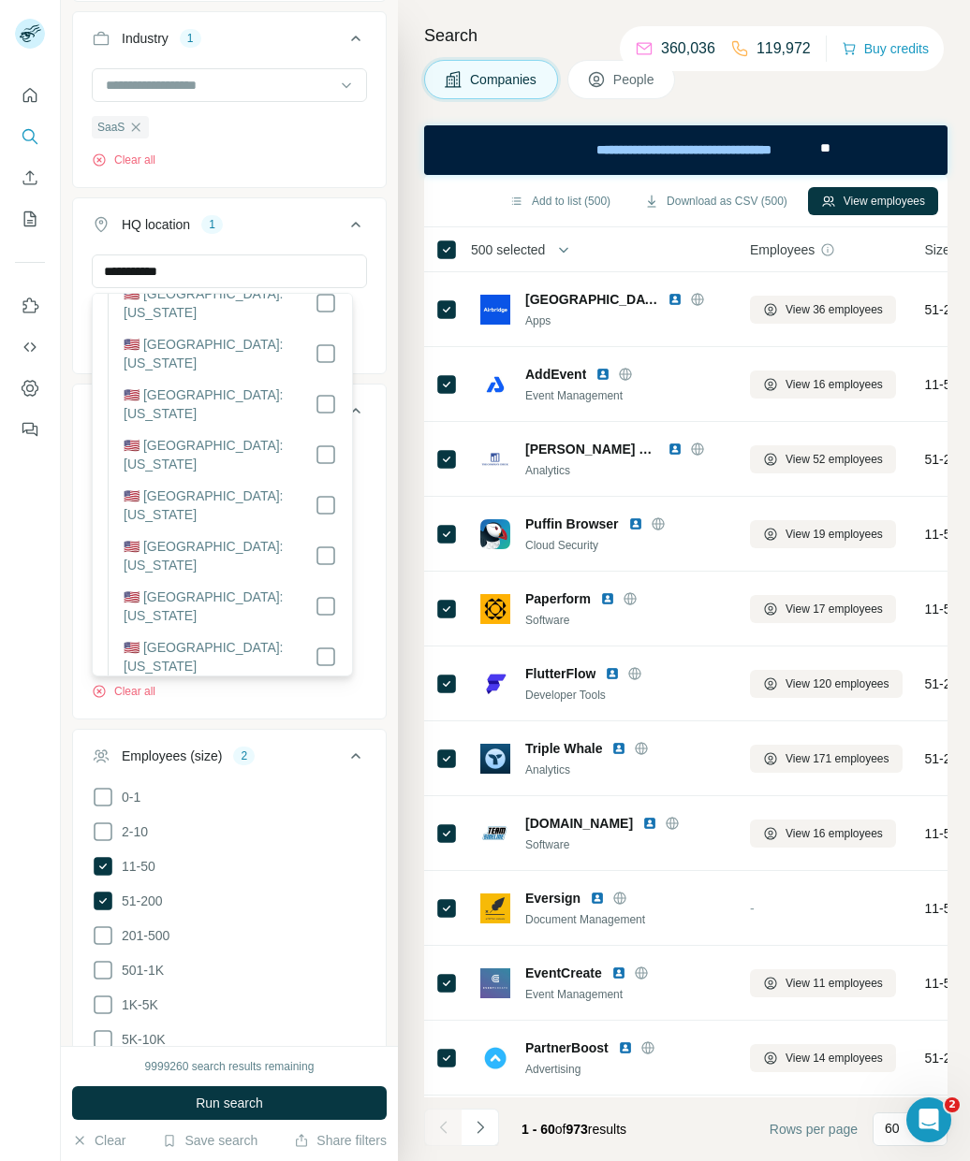
click at [373, 560] on div "**********" at bounding box center [229, 523] width 337 height 1046
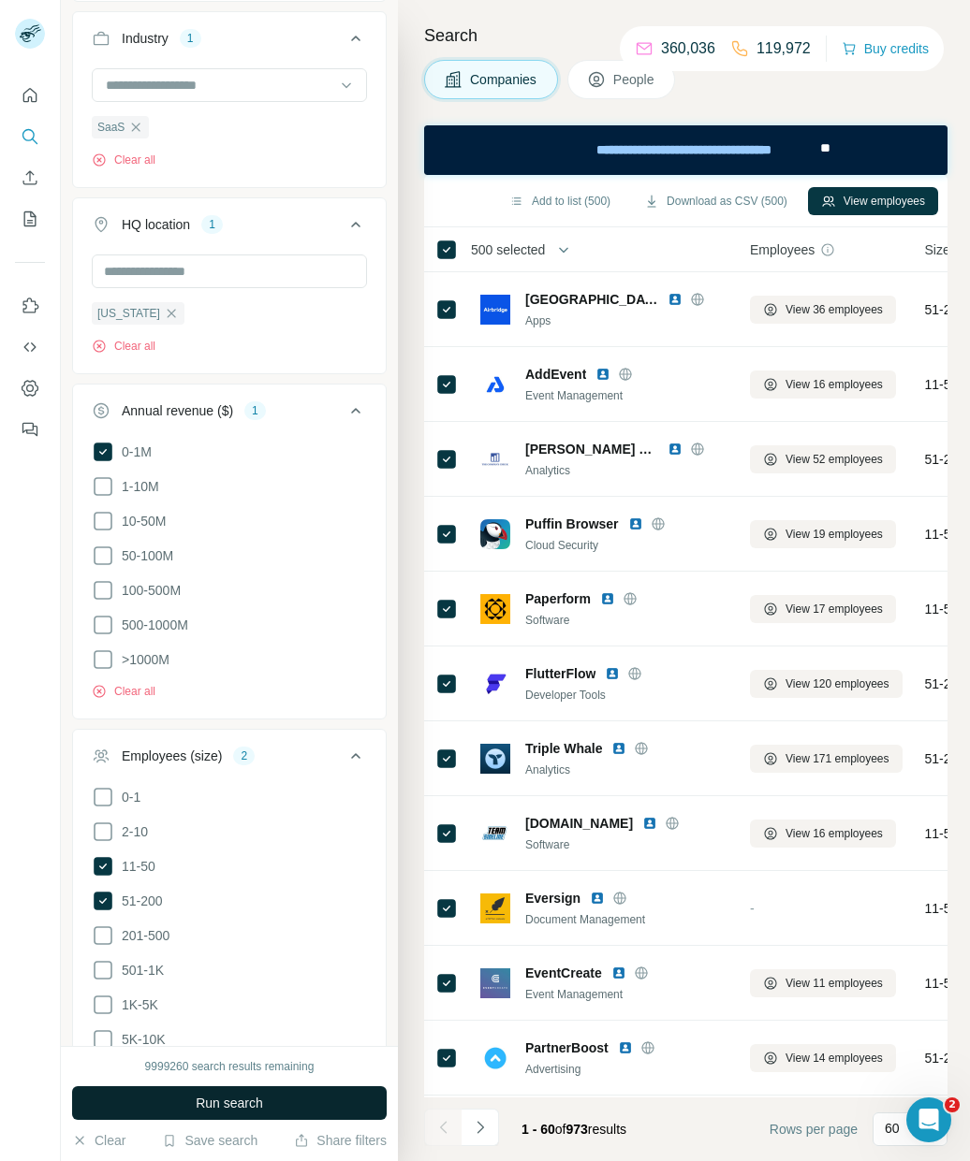
click at [230, 1100] on span "Run search" at bounding box center [229, 1103] width 67 height 19
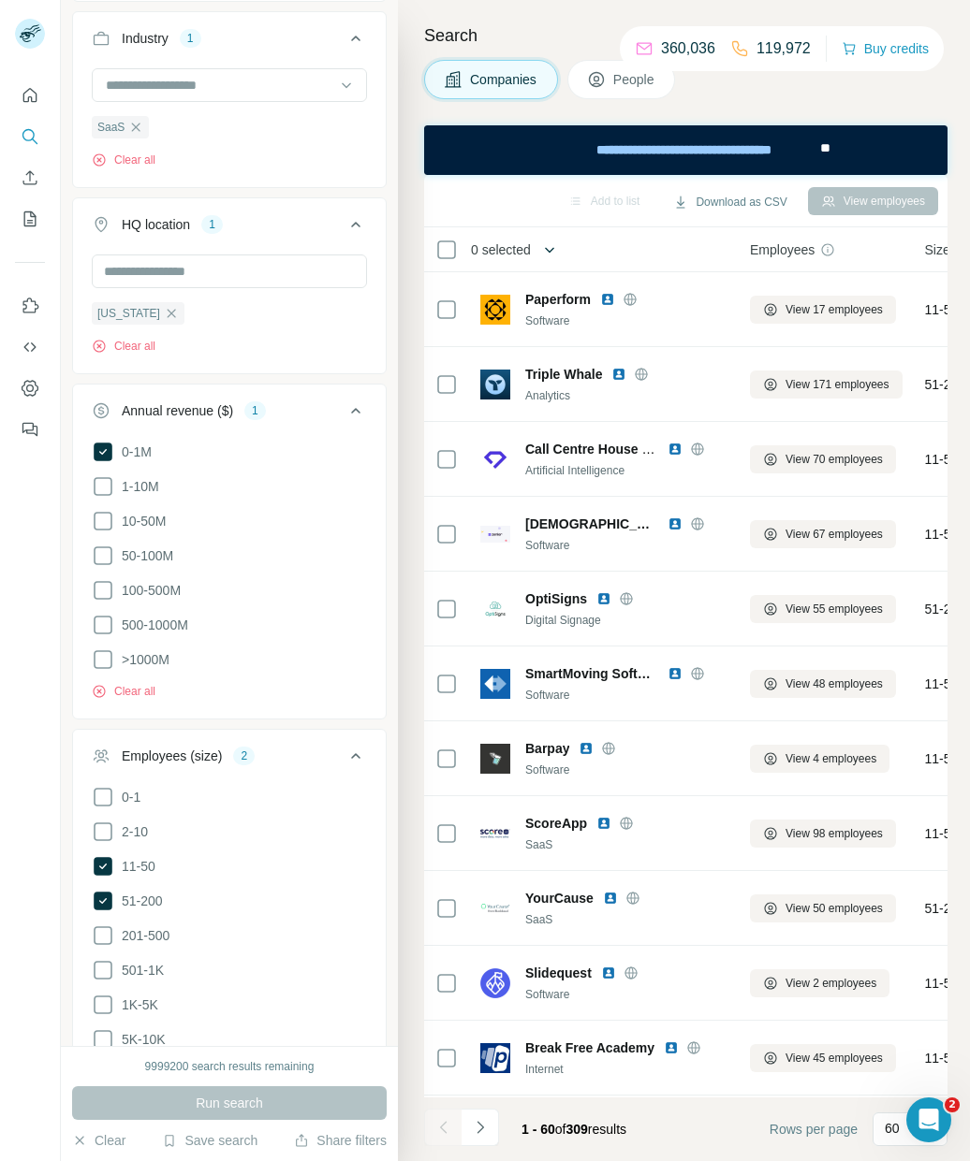
click at [553, 247] on icon "button" at bounding box center [549, 250] width 19 height 19
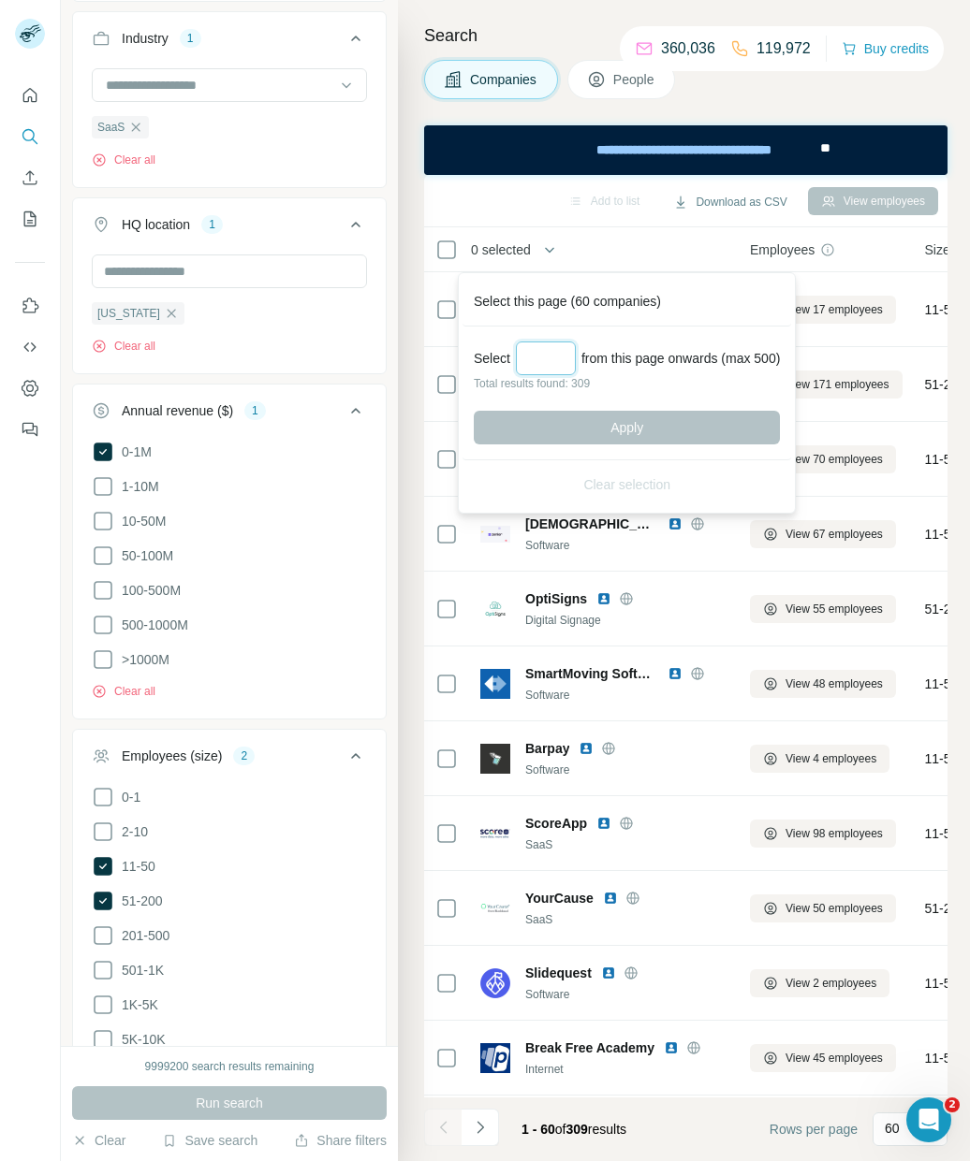
click at [547, 360] on input "Select a number (up to 500)" at bounding box center [546, 359] width 60 height 34
type input "***"
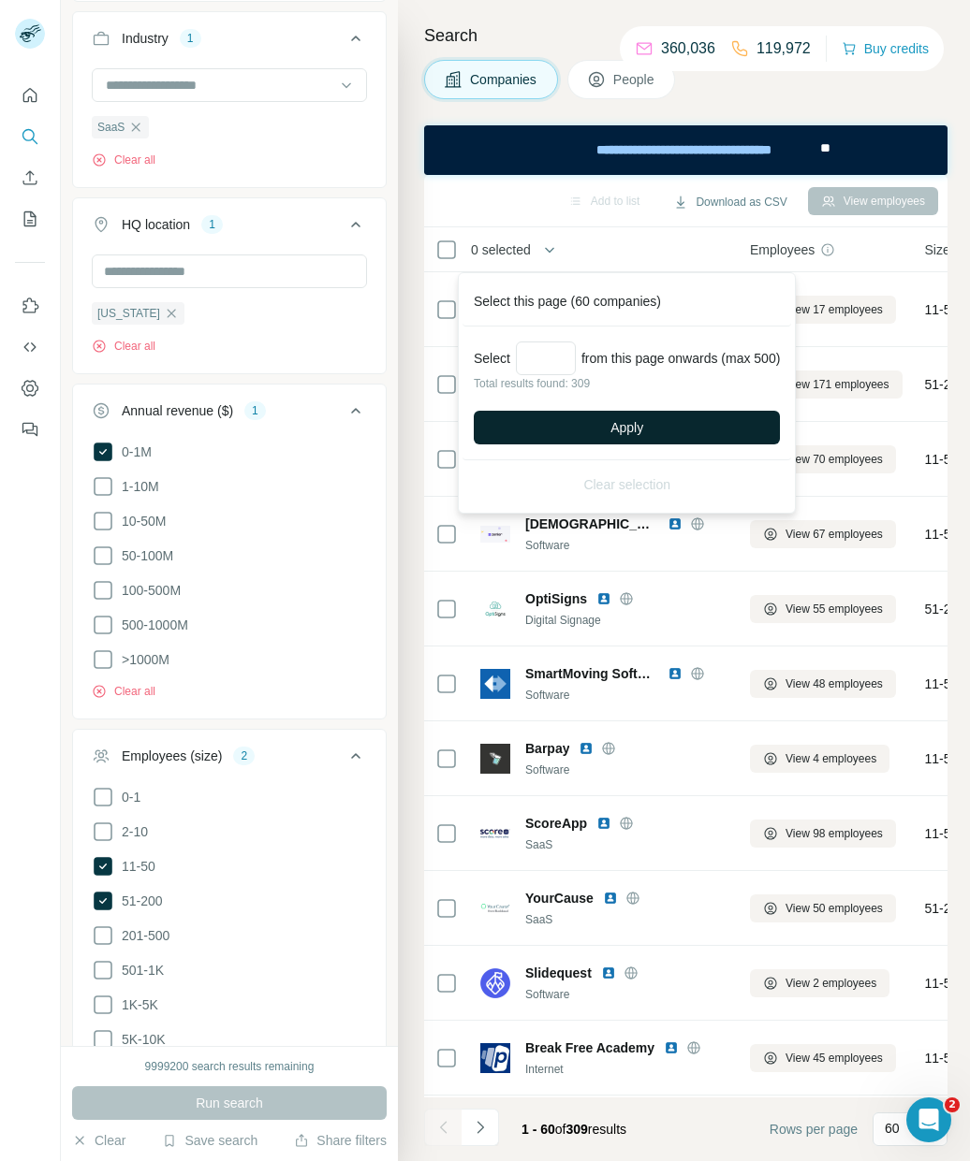
click at [604, 433] on button "Apply" at bounding box center [627, 428] width 306 height 34
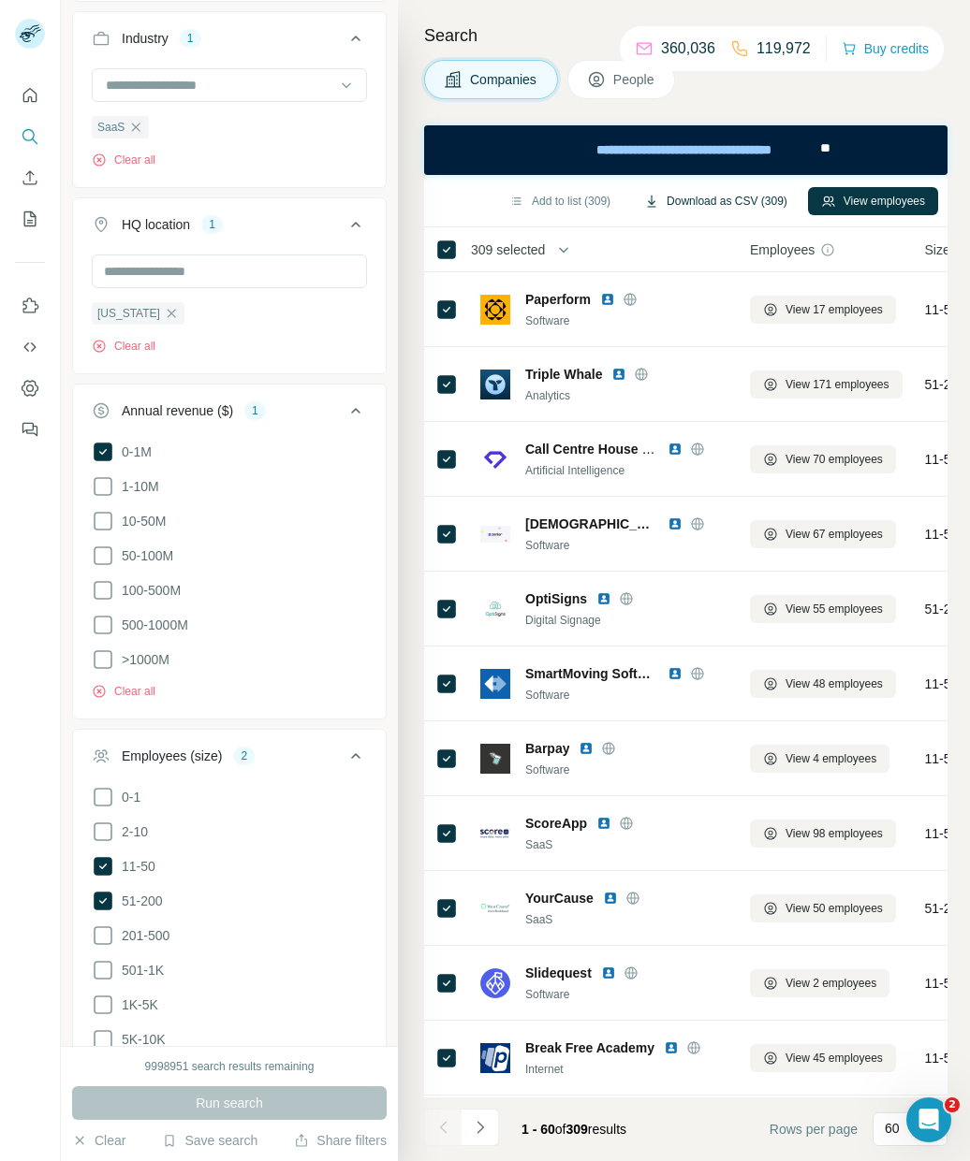
click at [720, 202] on button "Download as CSV (309)" at bounding box center [715, 201] width 169 height 28
click at [164, 315] on icon "button" at bounding box center [171, 313] width 15 height 15
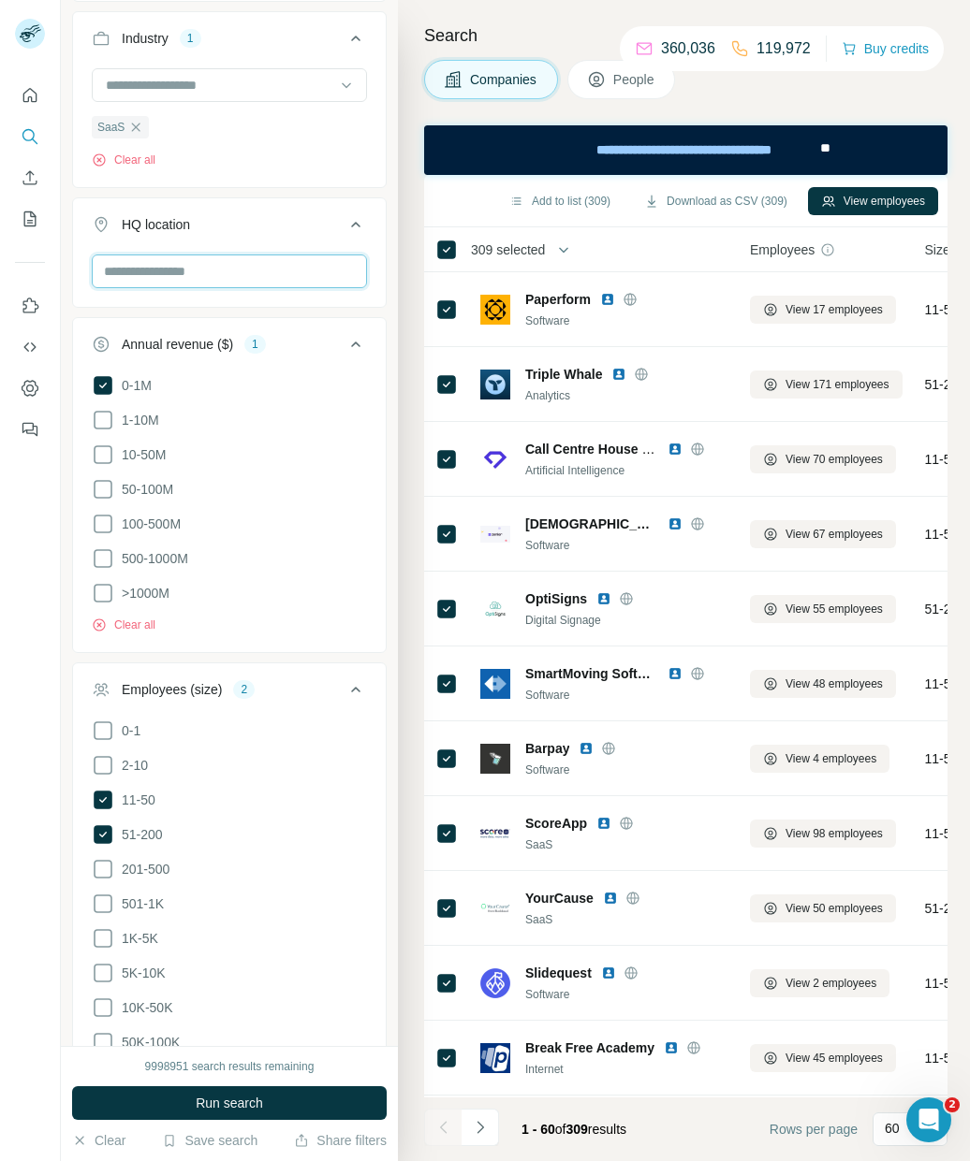
click at [146, 271] on input "text" at bounding box center [229, 272] width 275 height 34
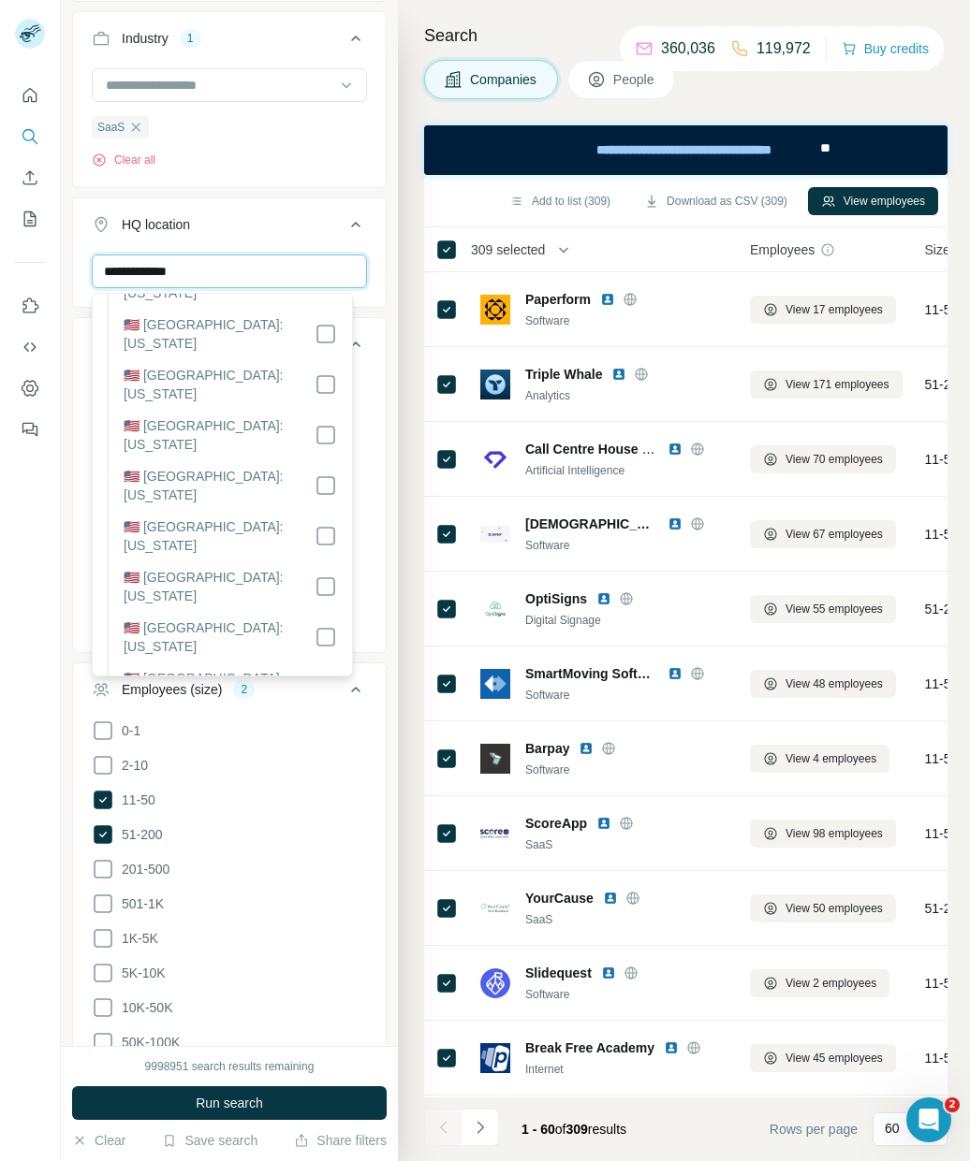
scroll to position [776, 0]
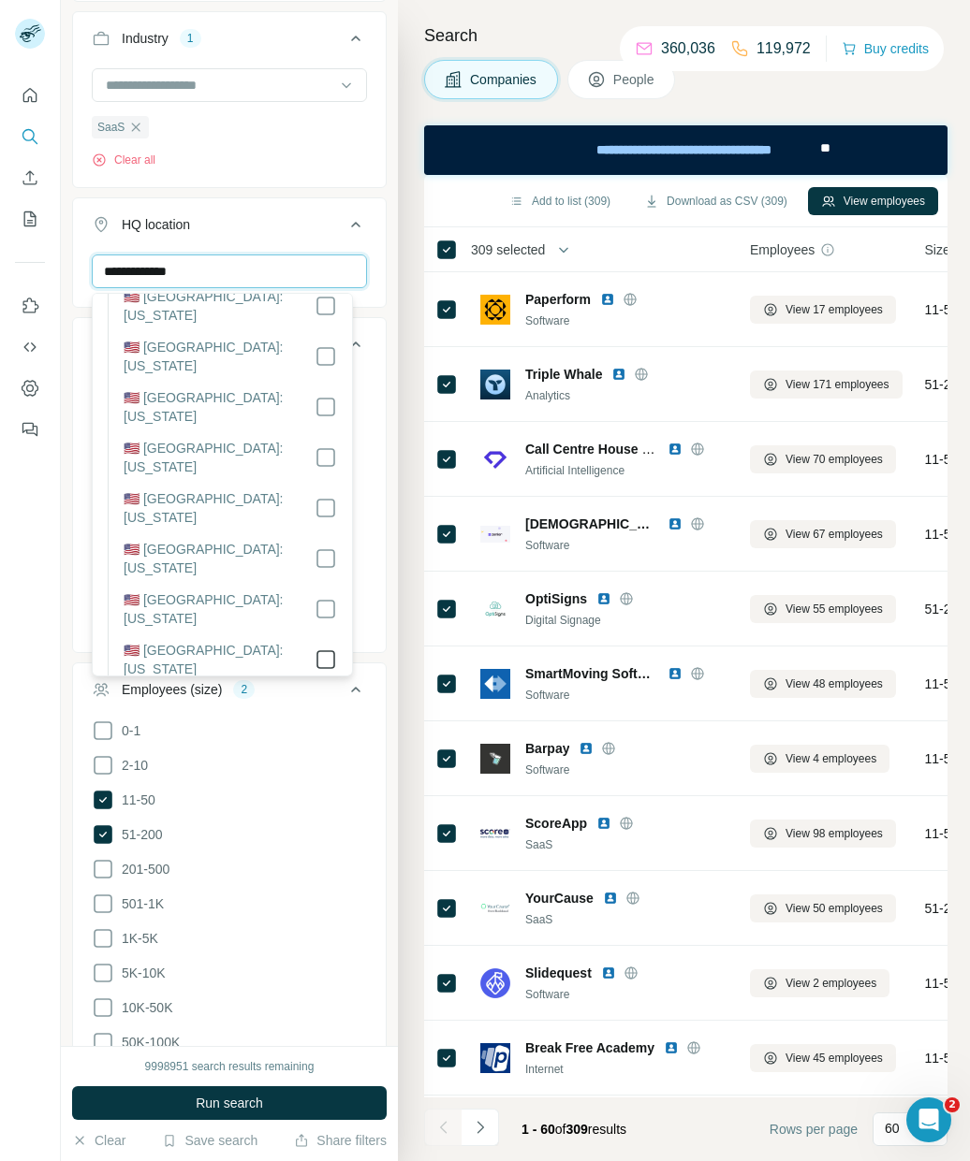
type input "**********"
